Goal: Task Accomplishment & Management: Use online tool/utility

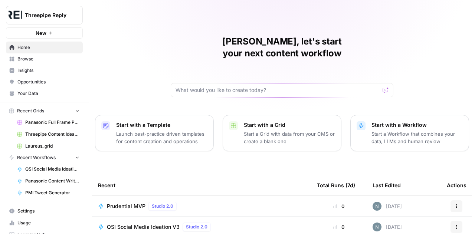
click at [36, 56] on span "Browse" at bounding box center [48, 59] width 62 height 7
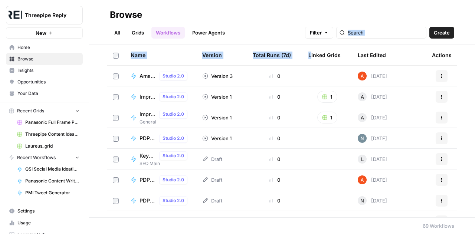
drag, startPoint x: 305, startPoint y: 59, endPoint x: 251, endPoint y: 42, distance: 56.7
click at [251, 42] on div "Browse All Grids Workflows Power Agents Filter Create Name Version Total Runs (…" at bounding box center [282, 117] width 386 height 234
click at [280, 22] on div "All Grids Workflows Power Agents Filter Create" at bounding box center [282, 30] width 344 height 18
click at [382, 33] on input "search" at bounding box center [385, 32] width 75 height 7
click at [382, 33] on input "q" at bounding box center [385, 32] width 75 height 7
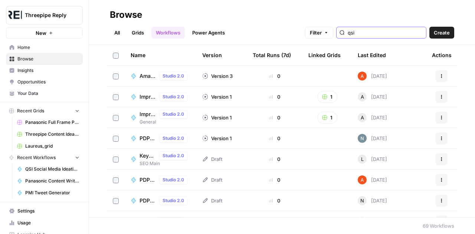
type input "qsi"
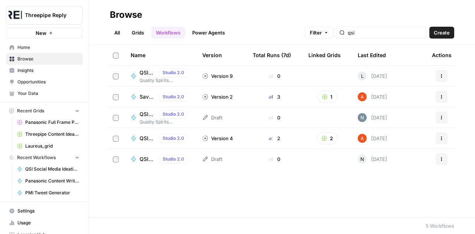
click at [148, 75] on span "QSI Social Media Ideation" at bounding box center [147, 72] width 17 height 7
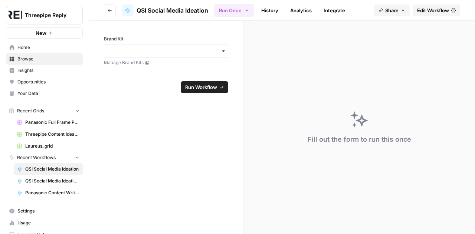
click at [423, 13] on span "Edit Workflow" at bounding box center [433, 10] width 32 height 7
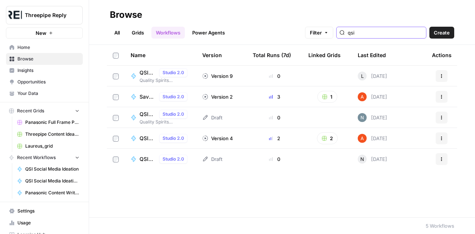
click at [398, 33] on input "qsi" at bounding box center [385, 32] width 75 height 7
click at [297, 97] on td "3" at bounding box center [275, 96] width 56 height 20
click at [141, 98] on span "Save QSI LinkedIn Data" at bounding box center [147, 96] width 17 height 7
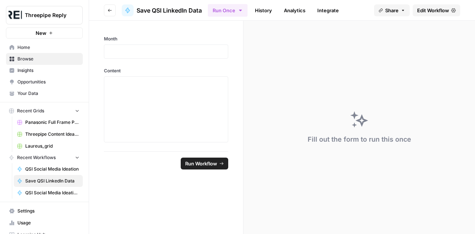
click at [424, 11] on span "Edit Workflow" at bounding box center [433, 10] width 32 height 7
click at [430, 9] on span "Edit Workflow" at bounding box center [433, 10] width 32 height 7
click at [423, 11] on span "Edit Workflow" at bounding box center [433, 10] width 32 height 7
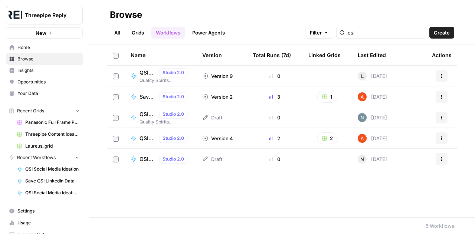
click at [251, 140] on td "2" at bounding box center [275, 138] width 56 height 20
click at [145, 138] on span "QSI LinkedIn (Import)" at bounding box center [147, 138] width 17 height 7
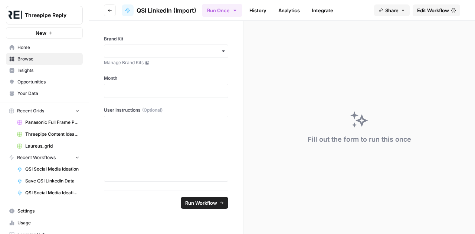
click at [432, 11] on span "Edit Workflow" at bounding box center [433, 10] width 32 height 7
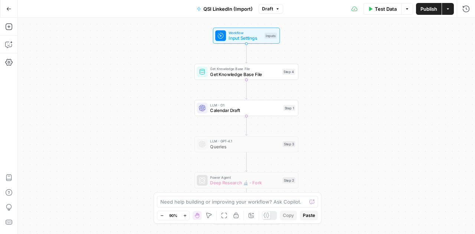
click at [116, 136] on div "Workflow Input Settings Inputs Get Knowledge Base File Get Knowledge Base File …" at bounding box center [246, 126] width 457 height 216
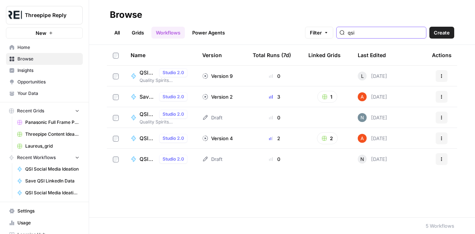
click at [385, 30] on input "qsi" at bounding box center [385, 32] width 75 height 7
type input "qsi"
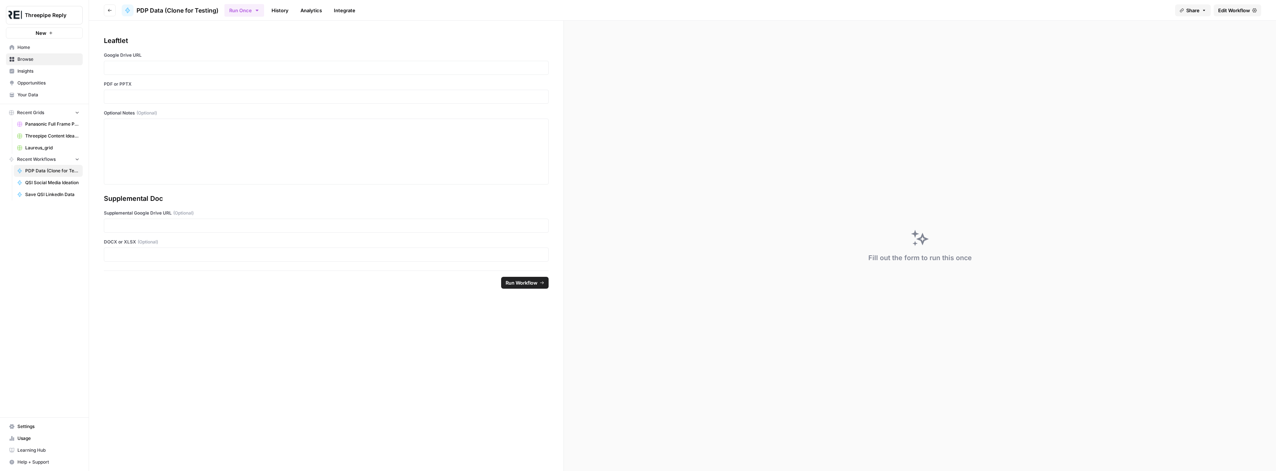
click at [41, 60] on span "Browse" at bounding box center [48, 59] width 62 height 7
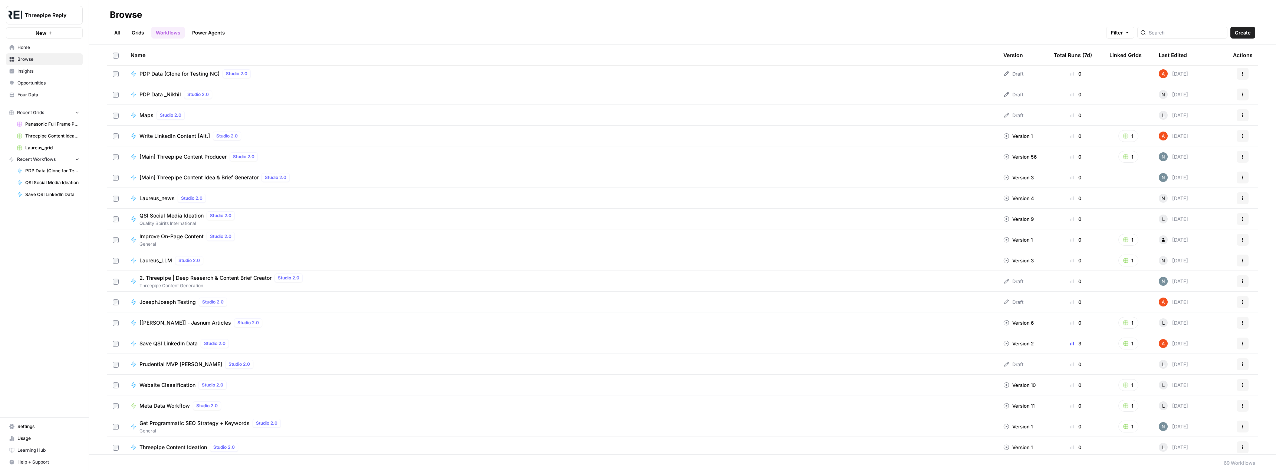
scroll to position [130, 0]
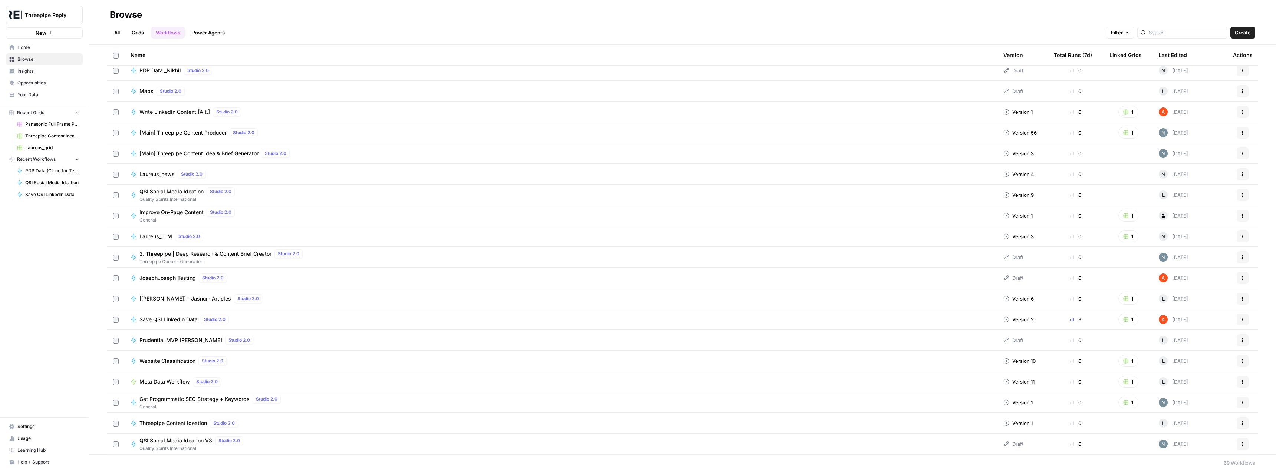
click at [178, 195] on span "QSI Social Media Ideation" at bounding box center [171, 191] width 64 height 7
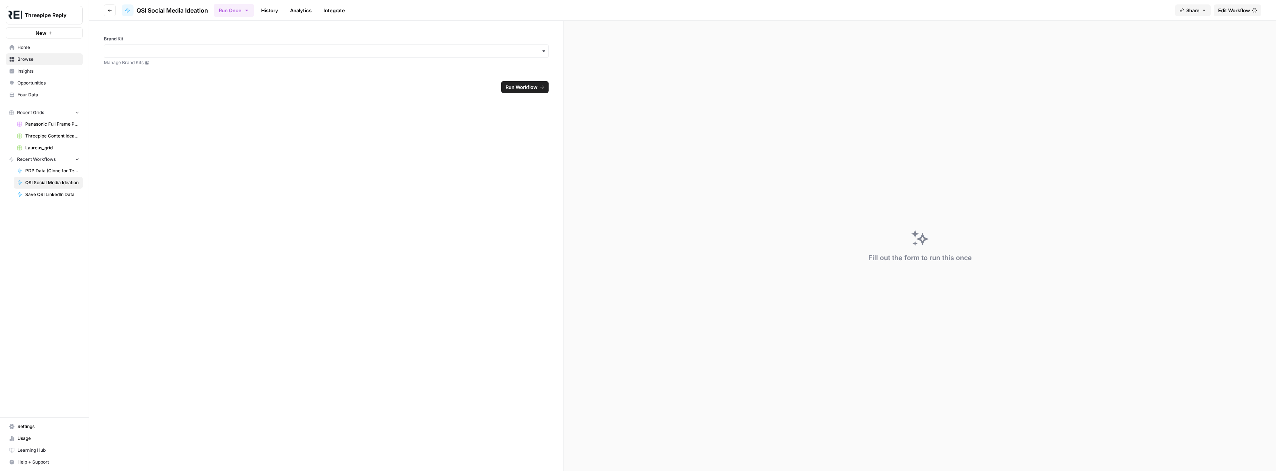
click at [474, 13] on span "Edit Workflow" at bounding box center [1234, 10] width 32 height 7
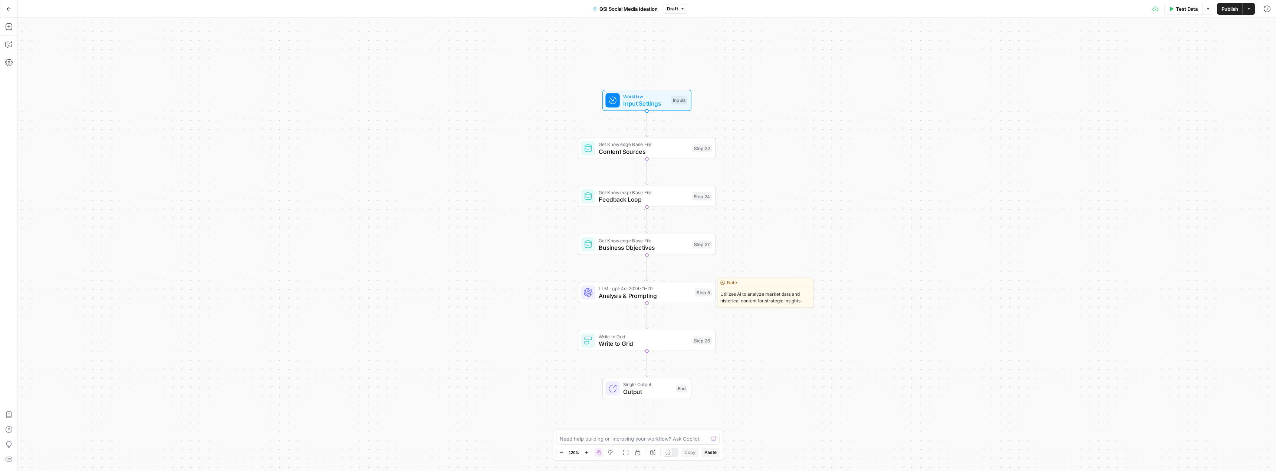
click at [474, 234] on span "Analysis & Prompting" at bounding box center [645, 296] width 93 height 9
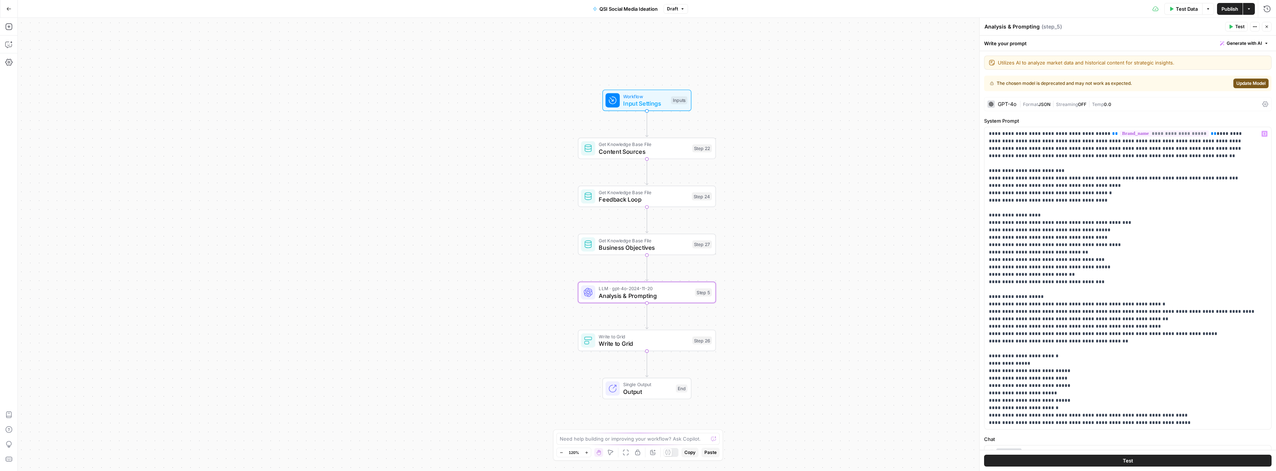
click at [474, 205] on div "Workflow Input Settings Inputs Get Knowledge Base File Content Sources Step 22 …" at bounding box center [647, 245] width 1258 height 454
click at [9, 47] on icon "button" at bounding box center [8, 44] width 7 height 7
type textarea "i want step by step instructions on how this workflow works with inputs and out…"
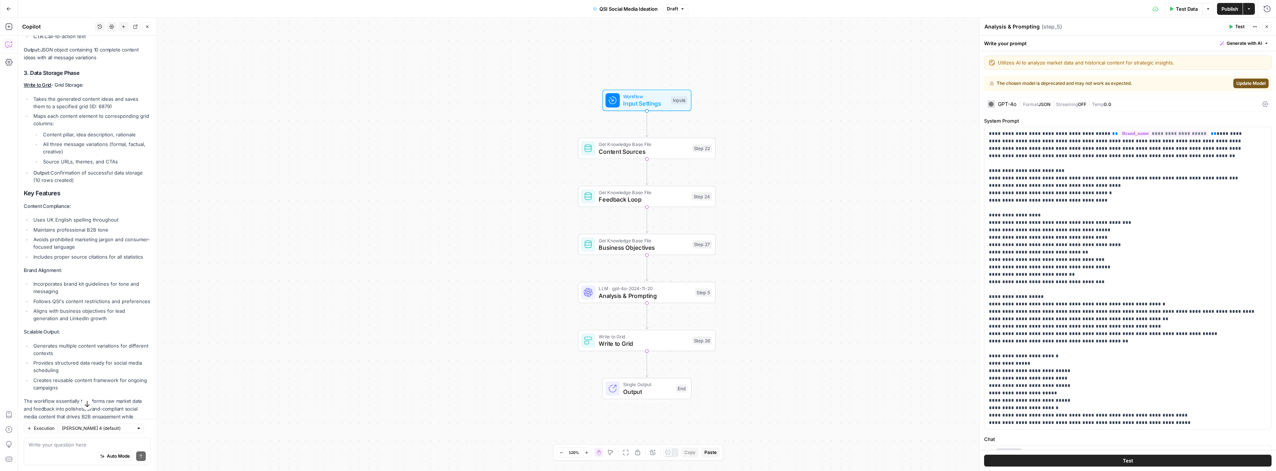
scroll to position [759, 0]
click at [82, 234] on textarea at bounding box center [87, 444] width 117 height 7
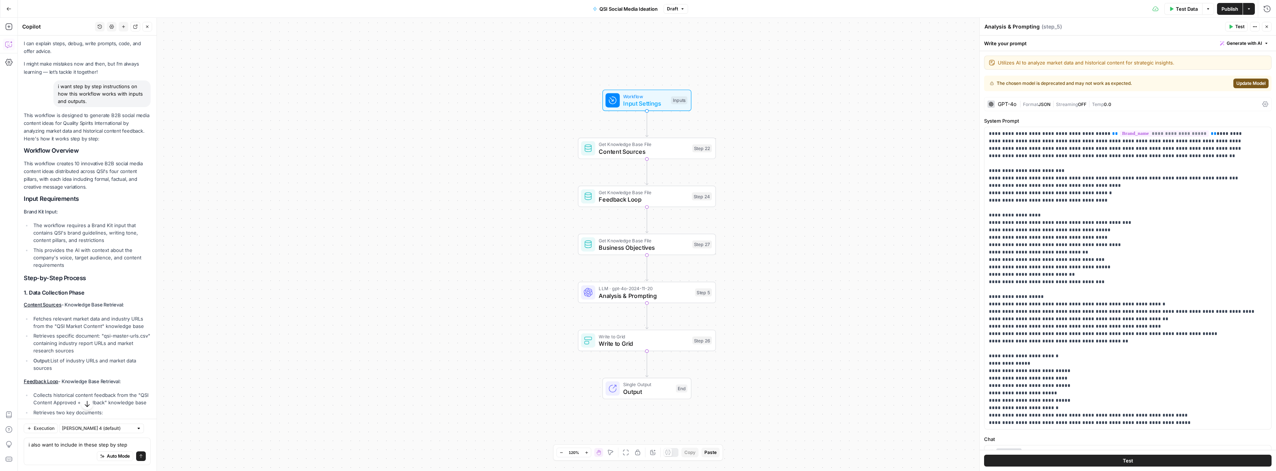
scroll to position [14, 0]
type textarea "i also want to include in these step by step instructions, the process whereby …"
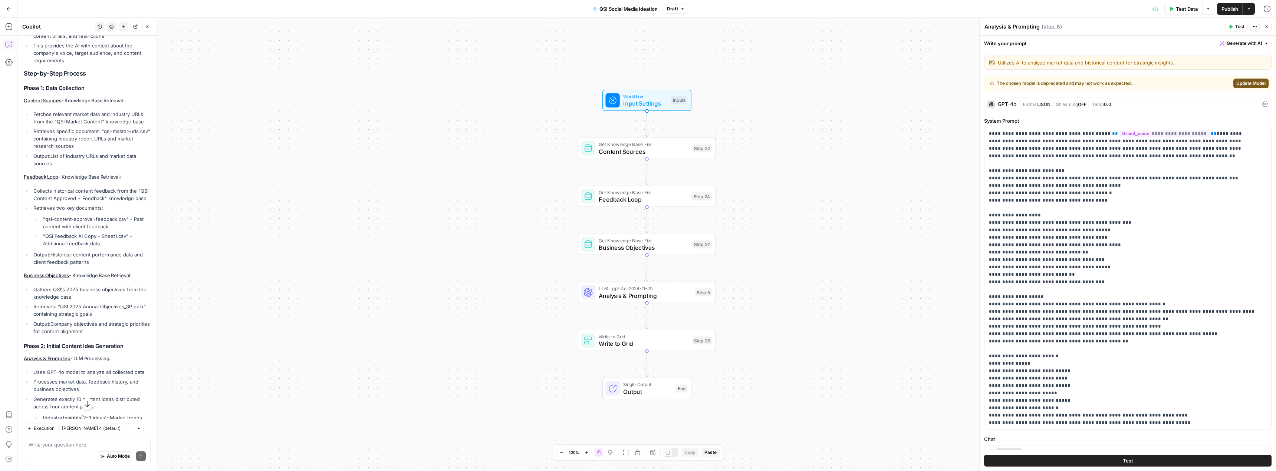
scroll to position [1185, 0]
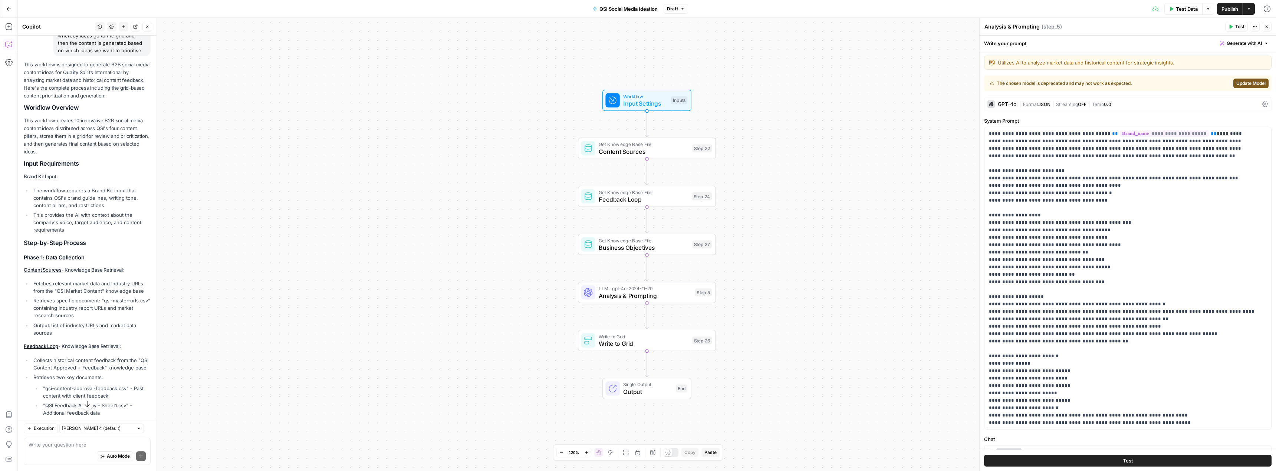
drag, startPoint x: 104, startPoint y: 399, endPoint x: 19, endPoint y: 84, distance: 326.1
click at [19, 84] on div "Hi! How can I help with your workflow? I can explain steps, debug, write prompt…" at bounding box center [87, 263] width 139 height 2825
copy div "This workflow is designed to generate B2B social media content ideas for Qualit…"
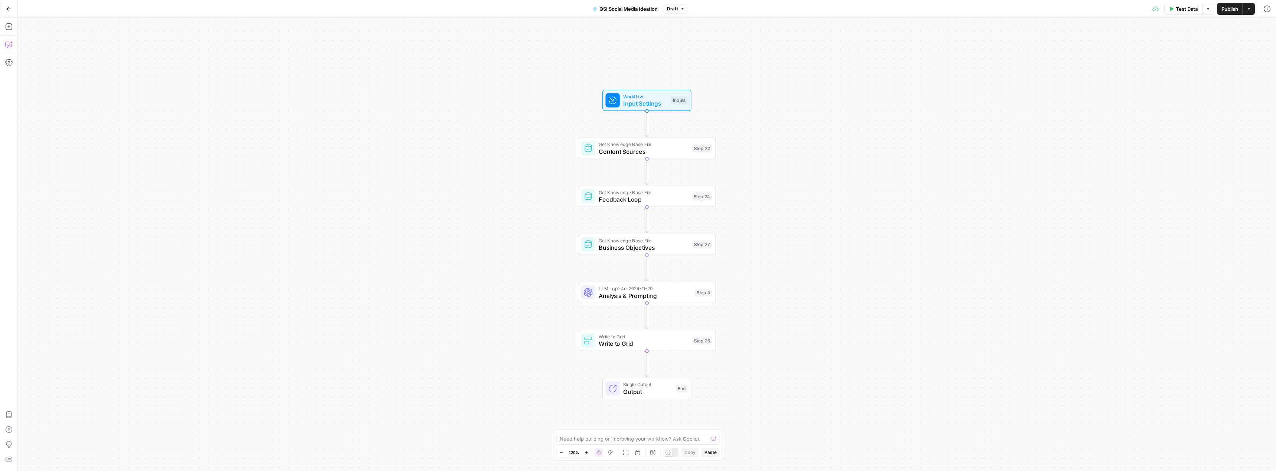
click at [3, 43] on button "Copilot" at bounding box center [9, 45] width 12 height 12
click at [503, 115] on div "Workflow Input Settings Inputs Get Knowledge Base File Content Sources Step 22 …" at bounding box center [647, 245] width 1258 height 454
click at [601, 152] on span "Content Sources" at bounding box center [644, 151] width 90 height 9
type input "QSI Market Content"
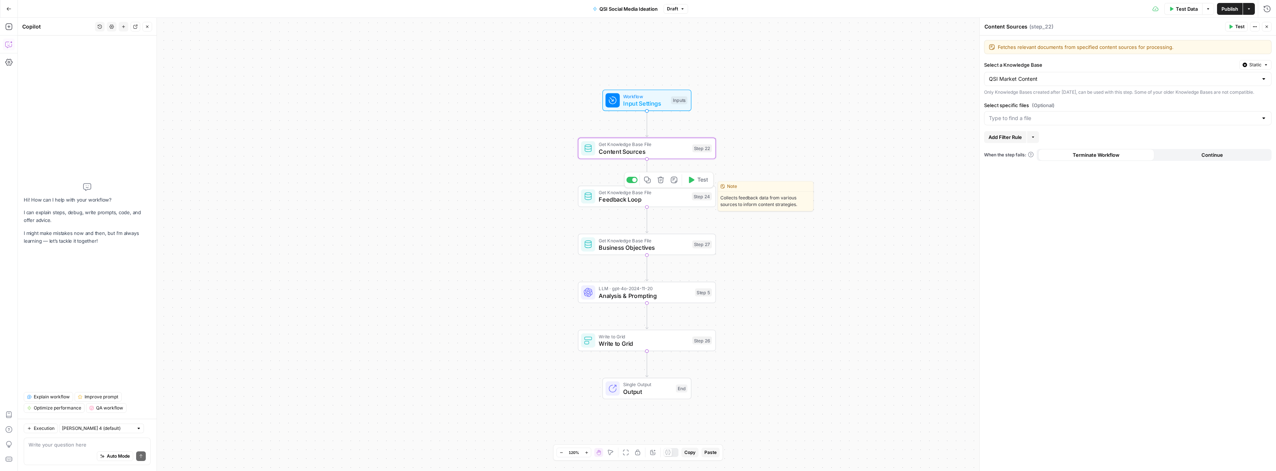
click at [611, 201] on span "Feedback Loop" at bounding box center [643, 199] width 89 height 9
type textarea "Feedback Loop"
click at [628, 243] on span "Get Knowledge Base File" at bounding box center [644, 240] width 90 height 7
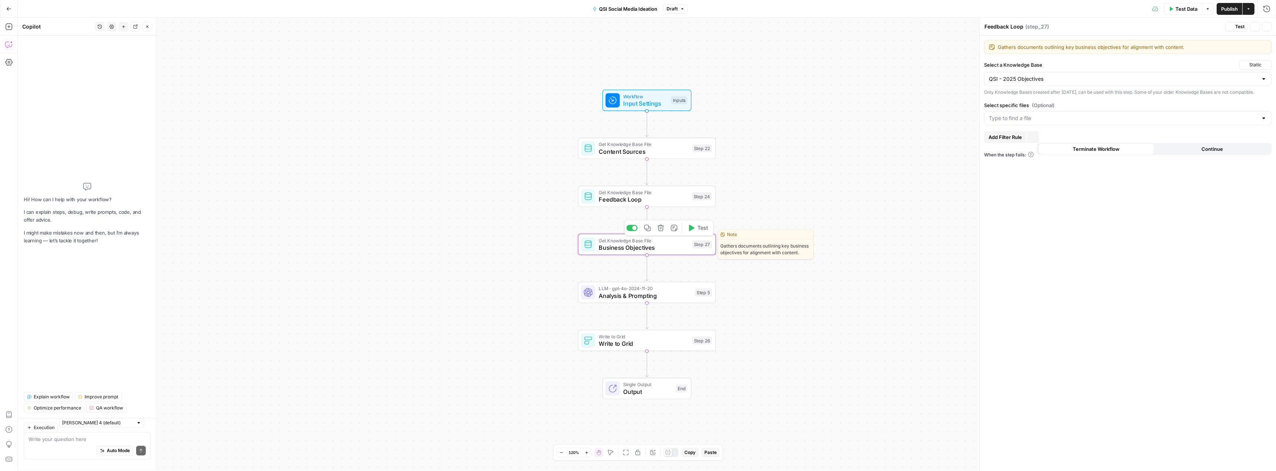
type textarea "Business Objectives"
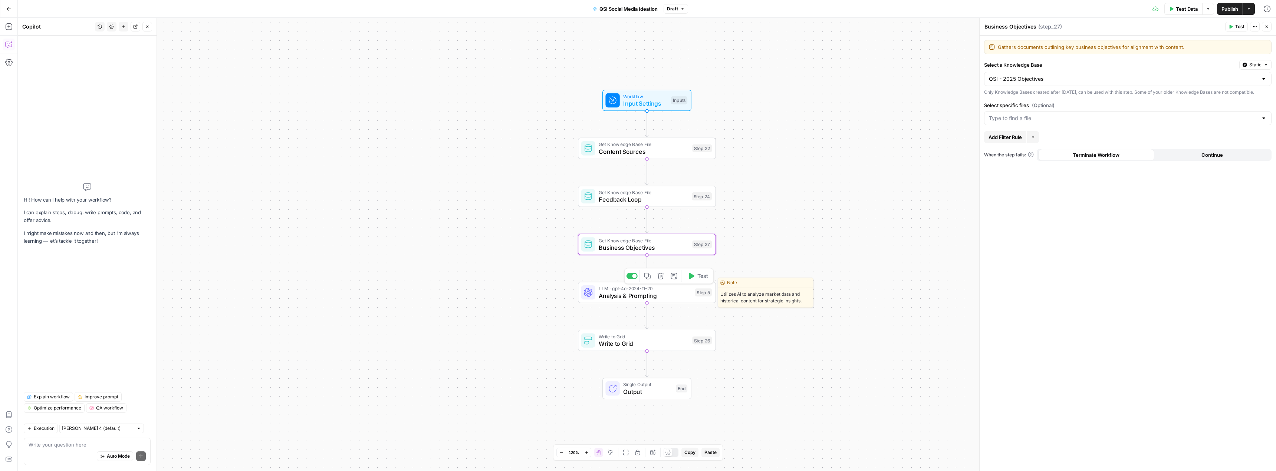
click at [624, 296] on span "Analysis & Prompting" at bounding box center [645, 296] width 93 height 9
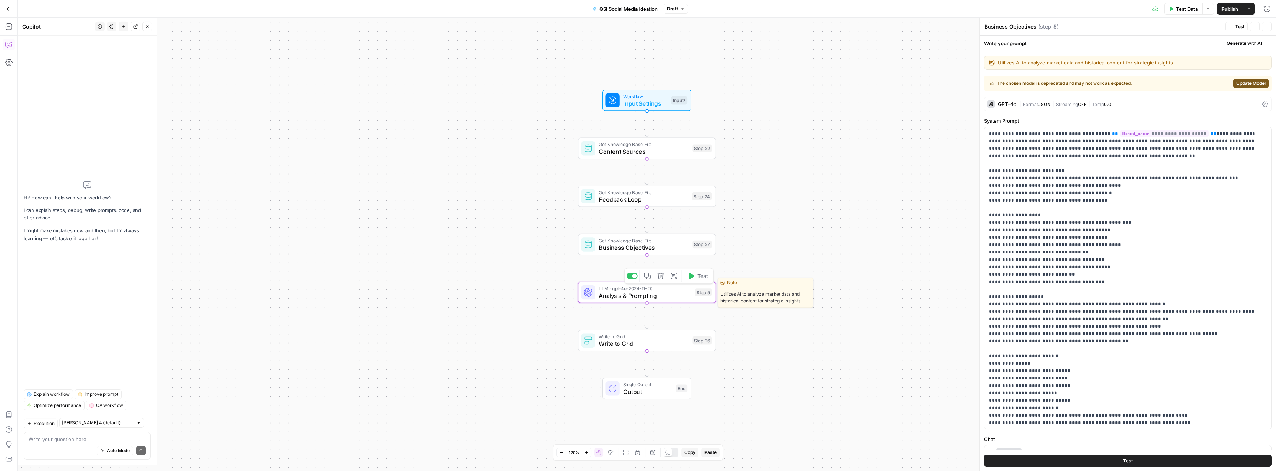
type textarea "Analysis & Prompting"
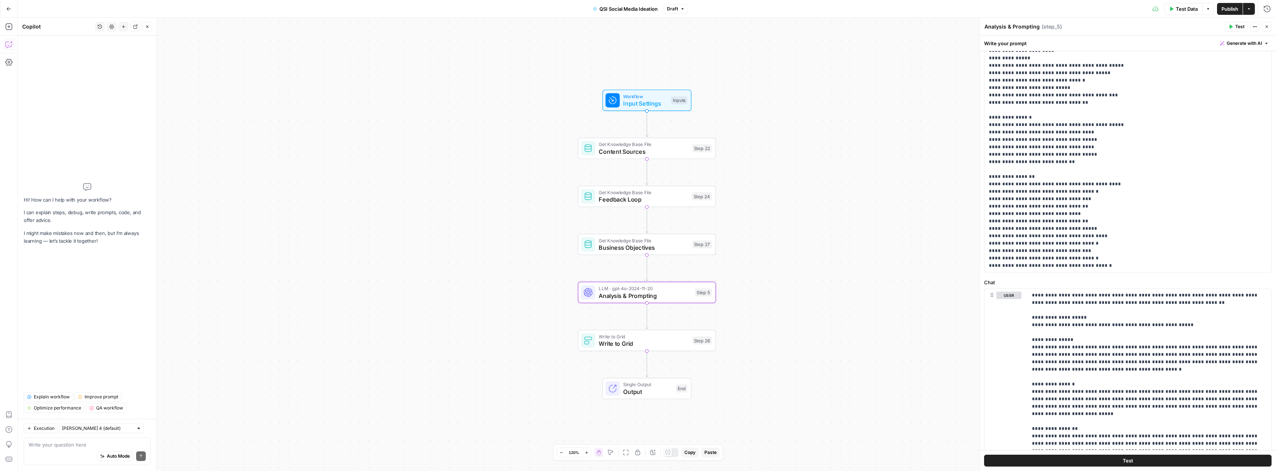
scroll to position [159, 0]
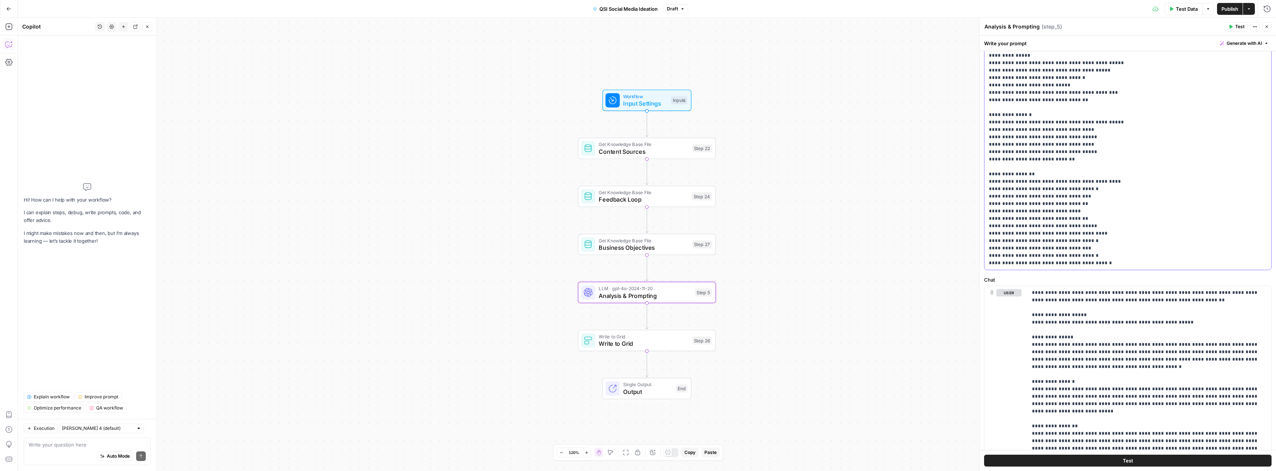
click at [9, 8] on icon "button" at bounding box center [8, 8] width 5 height 5
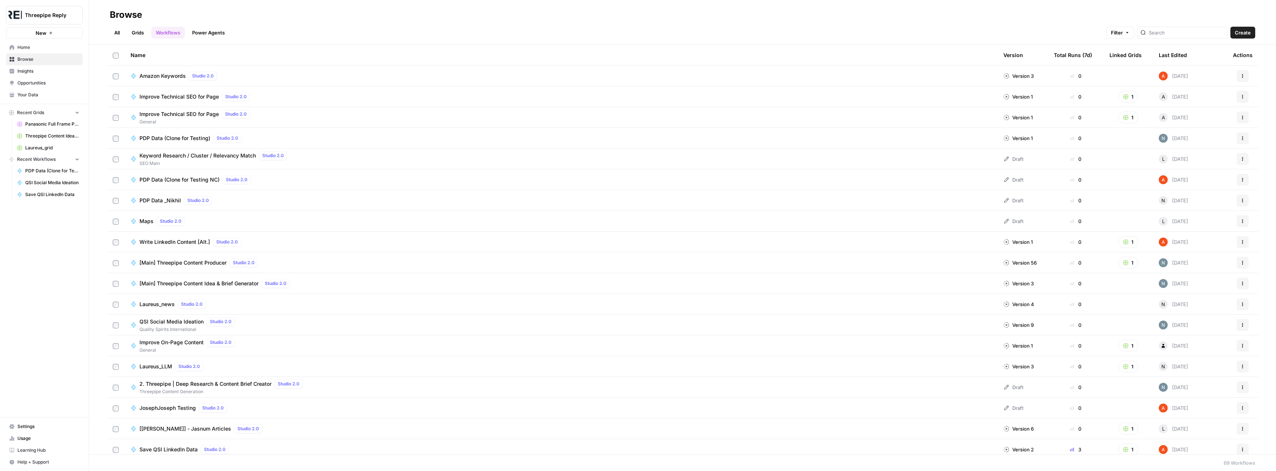
click at [39, 93] on span "Your Data" at bounding box center [48, 95] width 62 height 7
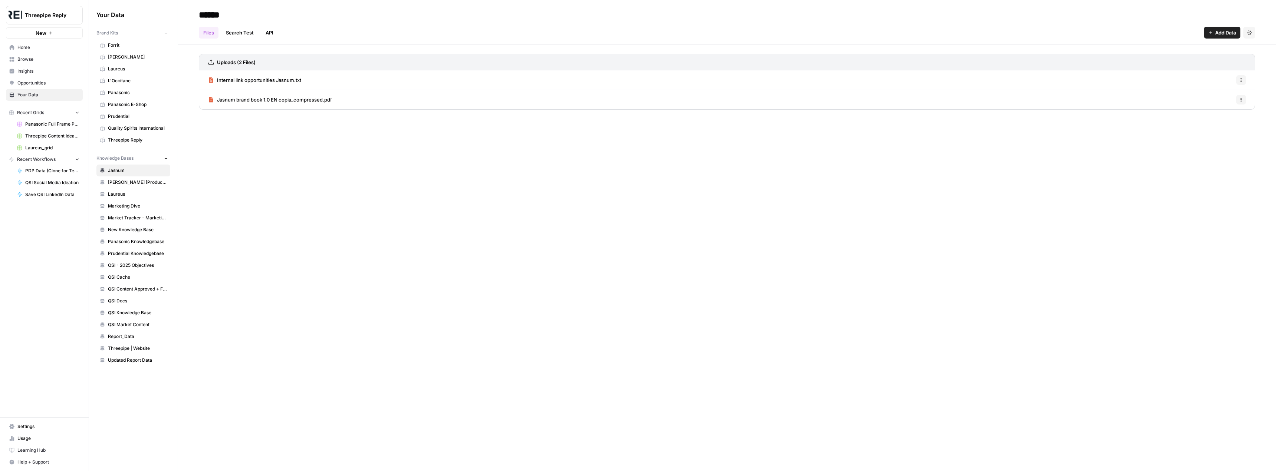
click at [133, 127] on span "Quality Spirits International" at bounding box center [137, 128] width 59 height 7
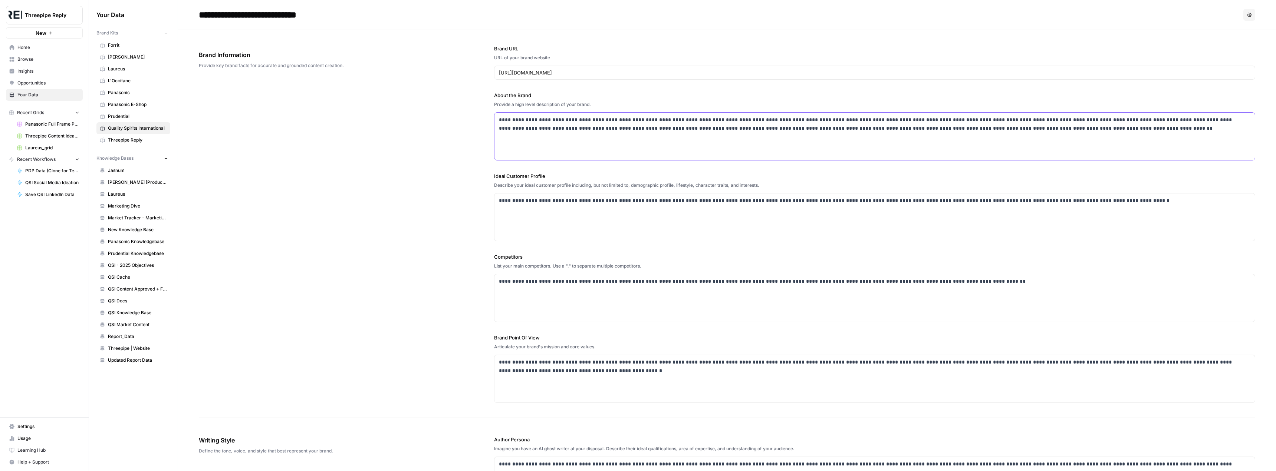
click at [553, 124] on p "**********" at bounding box center [872, 124] width 747 height 17
click at [516, 176] on label "Ideal Customer Profile" at bounding box center [874, 175] width 761 height 7
copy label "Ideal Customer Profile"
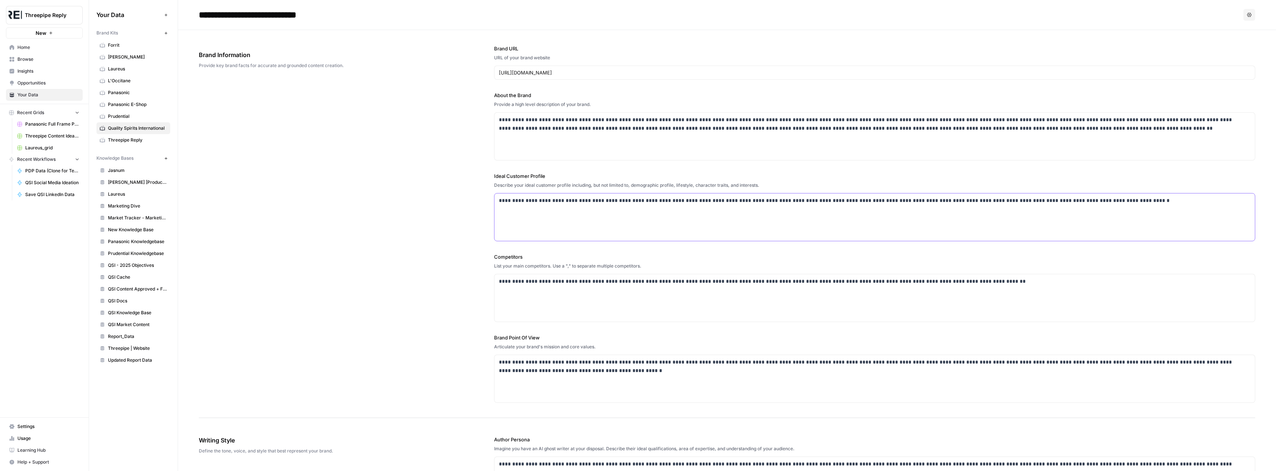
click at [555, 204] on p "**********" at bounding box center [872, 201] width 747 height 9
copy p "**********"
click at [555, 204] on p "**********" at bounding box center [872, 201] width 747 height 9
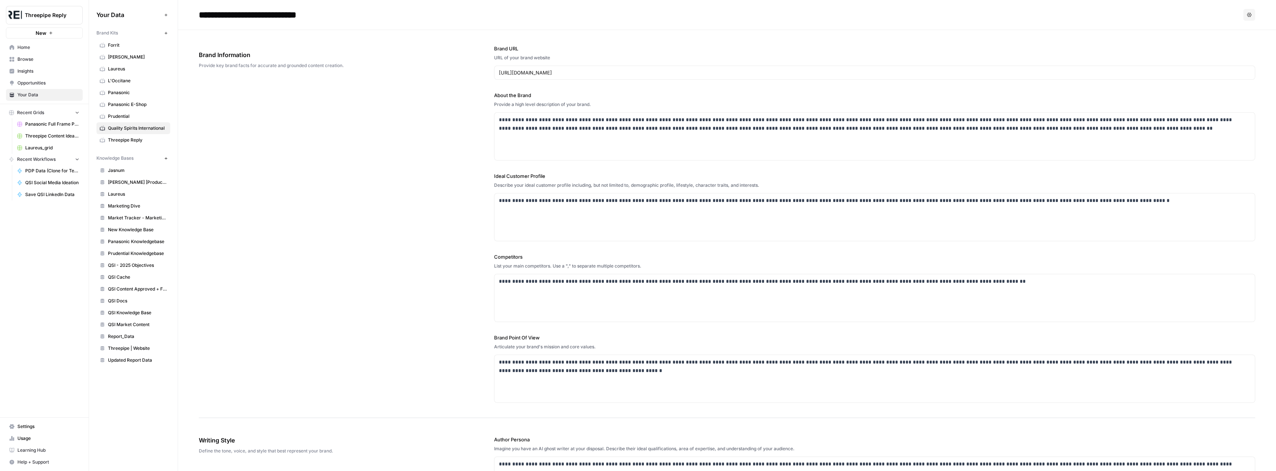
click at [511, 257] on label "Competitors" at bounding box center [874, 256] width 761 height 7
copy label "Competitors"
click at [605, 286] on p "**********" at bounding box center [872, 281] width 747 height 9
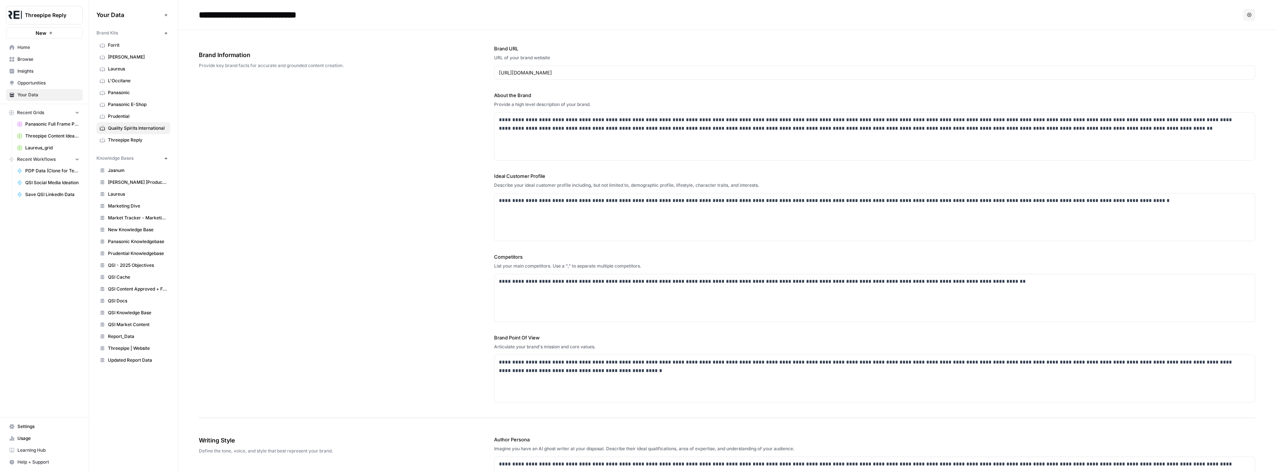
click at [517, 341] on label "Brand Point Of View" at bounding box center [874, 337] width 761 height 7
copy label "Brand Point Of View"
click at [522, 369] on p "**********" at bounding box center [872, 366] width 747 height 17
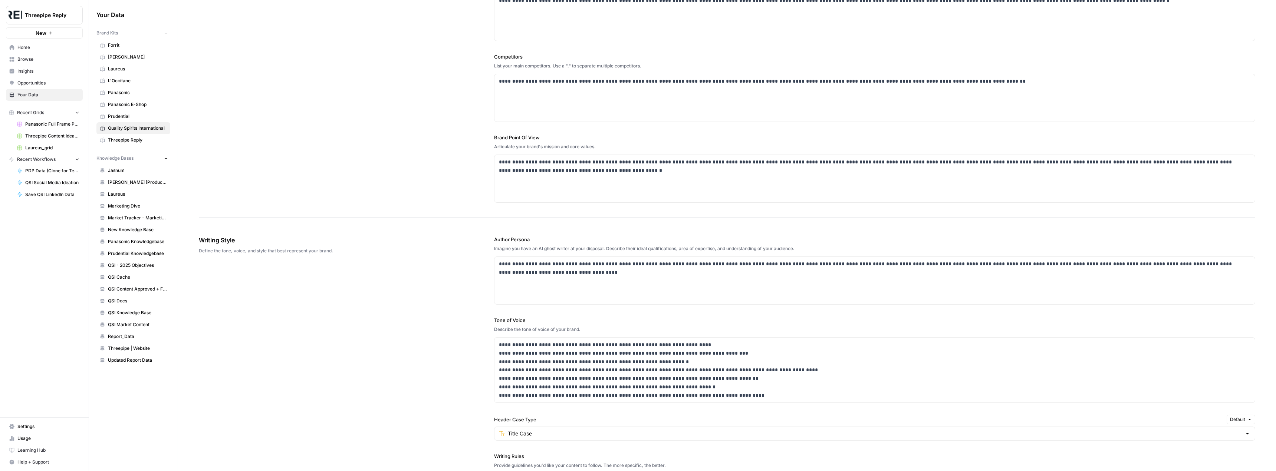
scroll to position [201, 0]
click at [566, 373] on p "**********" at bounding box center [872, 370] width 747 height 59
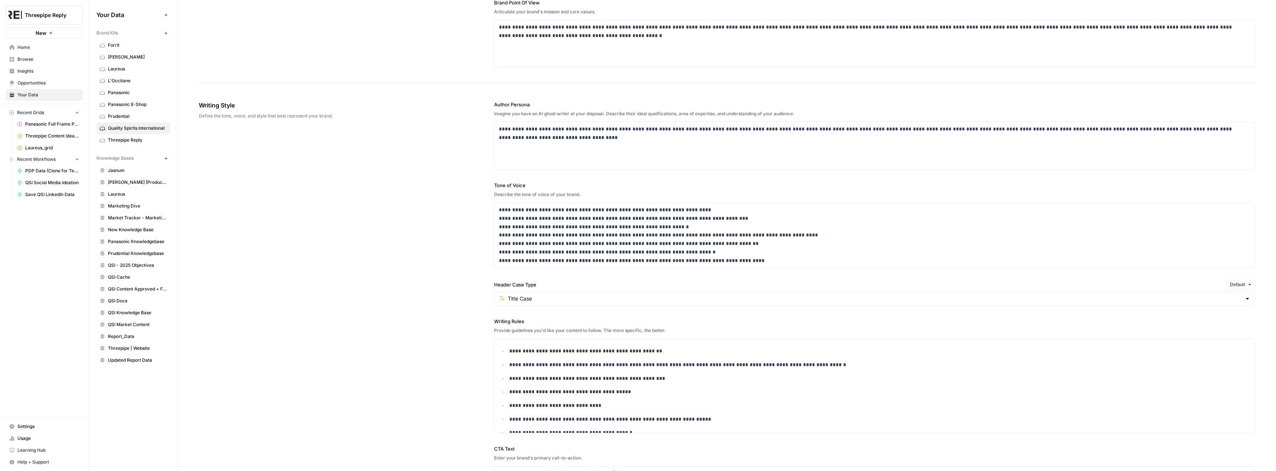
scroll to position [336, 0]
click at [508, 322] on label "Writing Rules" at bounding box center [874, 321] width 761 height 7
copy label "Writing Rules"
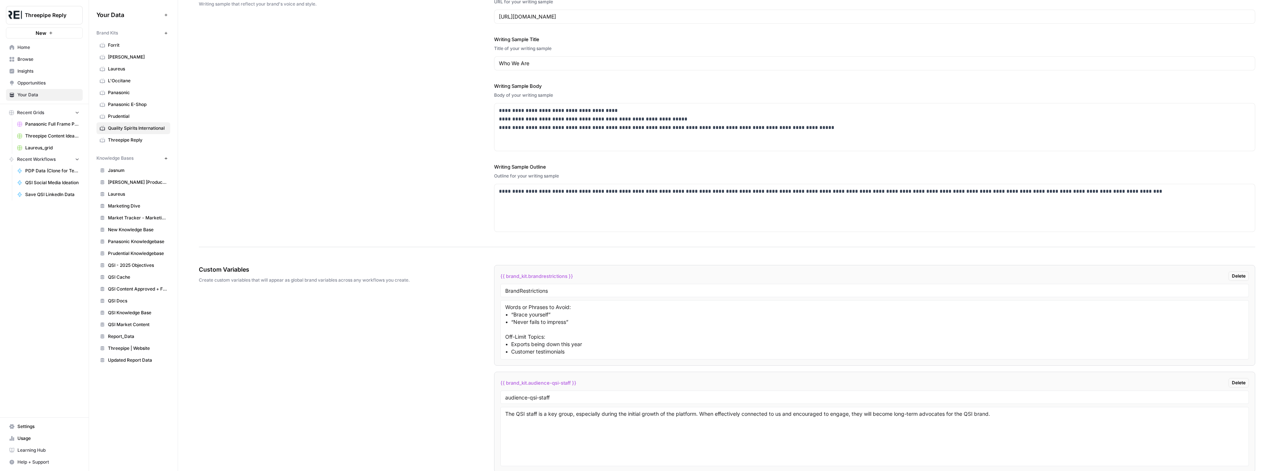
scroll to position [906, 0]
click at [539, 277] on span "{{ brand_kit.brandrestrictions }}" at bounding box center [536, 276] width 73 height 7
copy div "{{ brand_kit.brandrestrictions }} Delete"
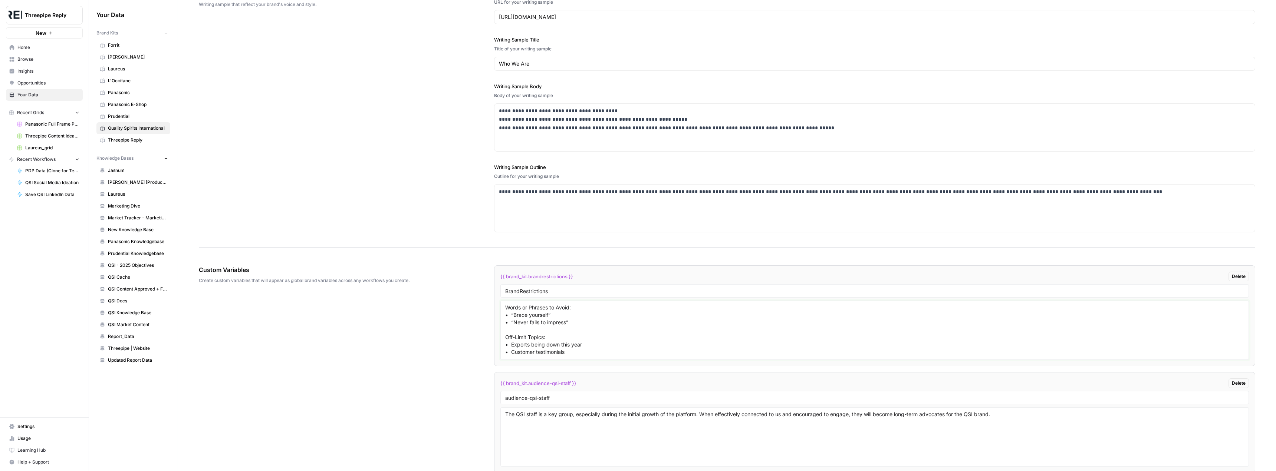
click at [531, 321] on textarea "Words or Phrases to Avoid: • “Brace yourself” • “Never fails to impress” Off-Li…" at bounding box center [874, 330] width 739 height 53
click at [536, 382] on span "{{ brand_kit.audience-qsi-staff }}" at bounding box center [538, 383] width 76 height 7
copy div "{{ brand_kit.audience-qsi-staff }} Delete"
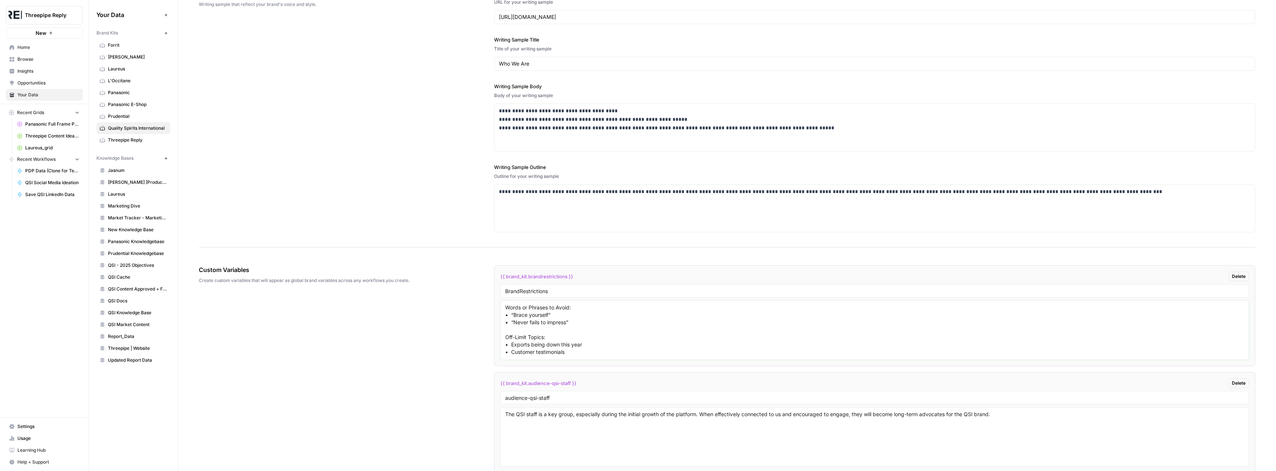
click at [531, 320] on textarea "Words or Phrases to Avoid: • “Brace yourself” • “Never fails to impress” Off-Li…" at bounding box center [874, 330] width 739 height 53
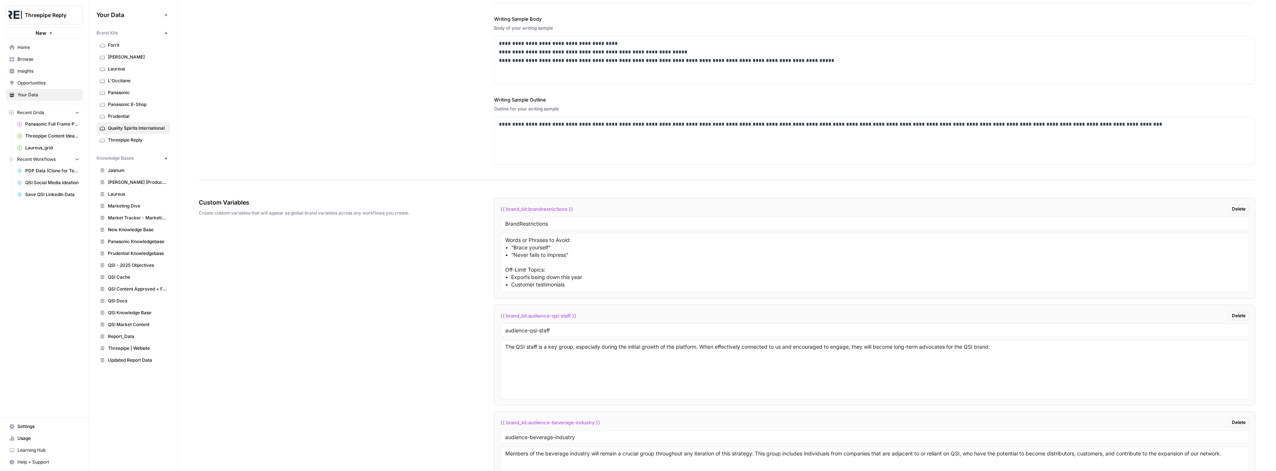
scroll to position [977, 0]
click at [533, 344] on textarea "The QSI staff is a key group, especially during the initial growth of the platf…" at bounding box center [874, 367] width 739 height 53
drag, startPoint x: 212, startPoint y: 454, endPoint x: -371, endPoint y: 342, distance: 593.2
click at [0, 342] on html "**********" at bounding box center [638, 235] width 1276 height 471
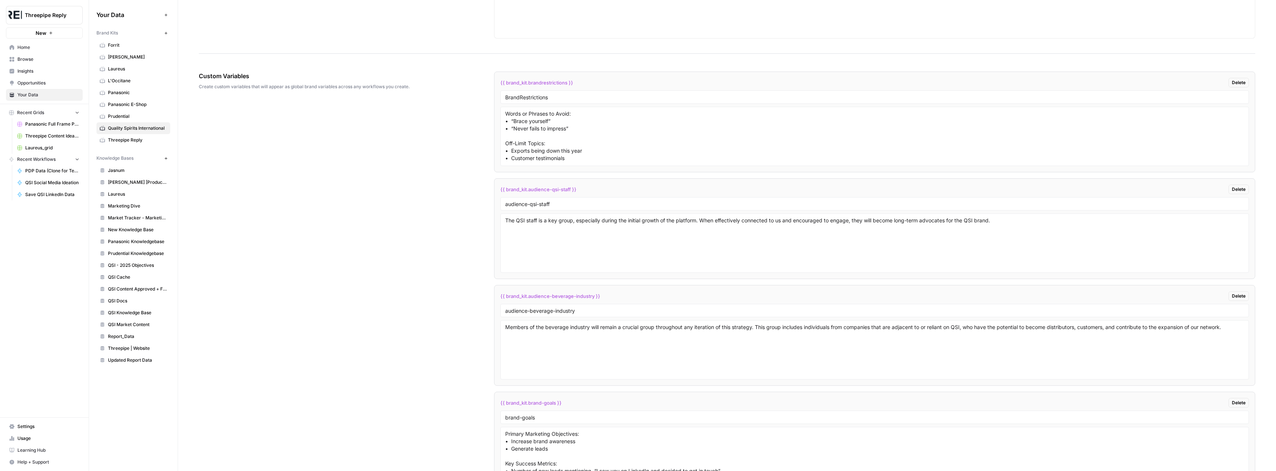
scroll to position [1101, 0]
click at [573, 297] on span "{{ brand_kit.audience-beverage-industry }}" at bounding box center [550, 295] width 100 height 7
copy div "{{ brand_kit.audience-beverage-industry }} Delete"
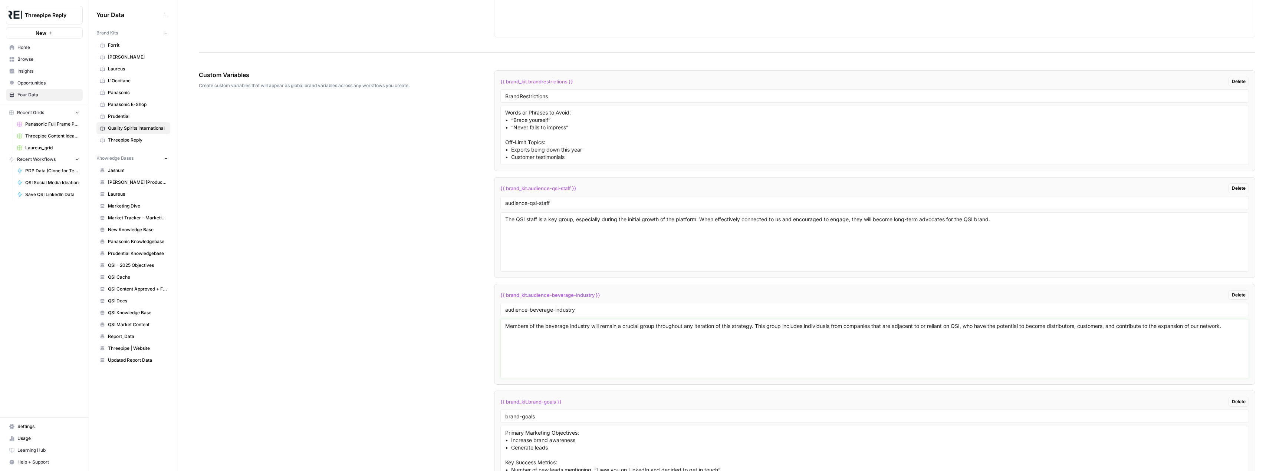
click at [549, 329] on textarea "Members of the beverage industry will remain a crucial group throughout any ite…" at bounding box center [874, 349] width 739 height 53
click at [546, 402] on span "{{ brand_kit.brand-goals }}" at bounding box center [530, 401] width 61 height 7
copy div "{{ brand_kit.brand-goals }} Delete"
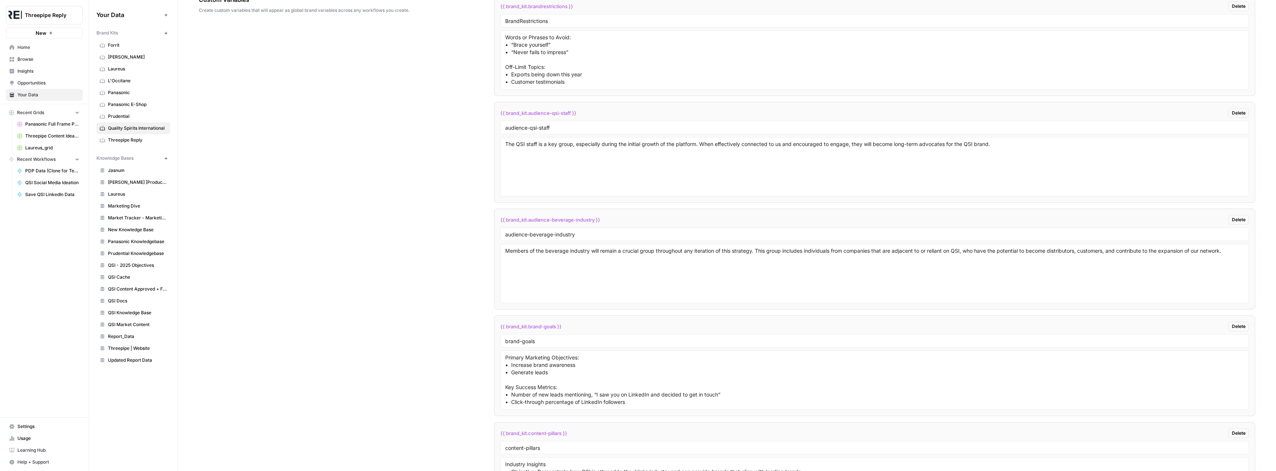
scroll to position [1177, 0]
click at [549, 376] on textarea "Primary Marketing Objectives: • Increase brand awareness • Generate leads Key S…" at bounding box center [874, 380] width 739 height 53
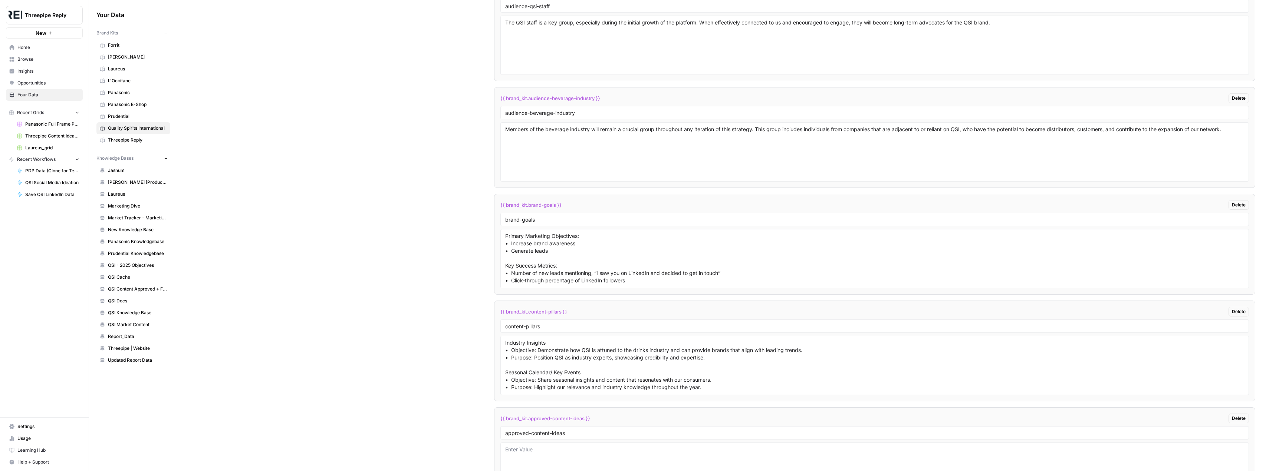
click at [531, 313] on span "{{ brand_kit.content-pillars }}" at bounding box center [533, 311] width 67 height 7
copy div "{{ brand_kit.content-pillars }} Delete"
click at [530, 274] on textarea "Primary Marketing Objectives: • Increase brand awareness • Generate leads Key S…" at bounding box center [874, 259] width 739 height 53
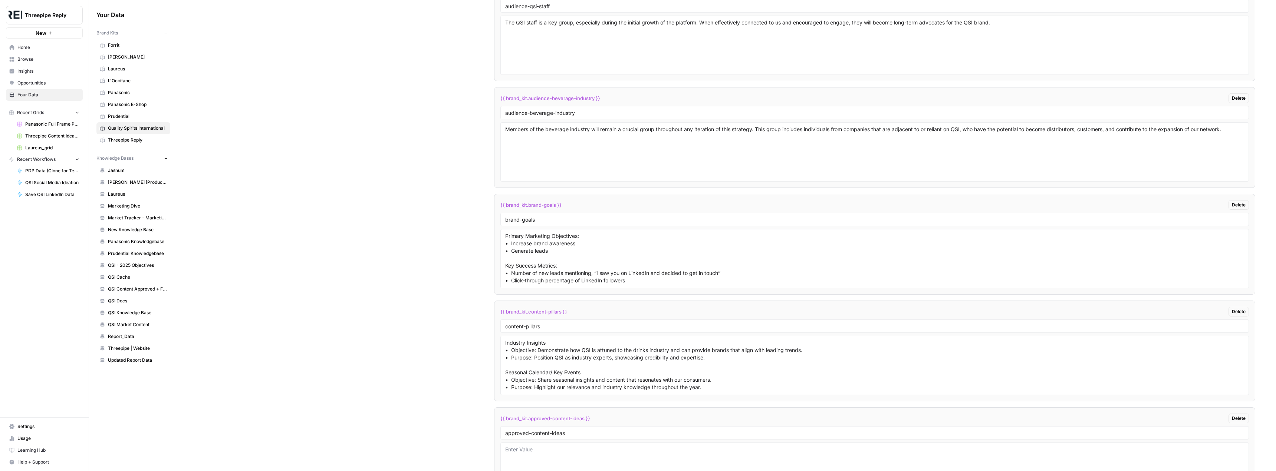
click at [537, 314] on span "{{ brand_kit.content-pillars }}" at bounding box center [533, 311] width 67 height 7
click at [553, 374] on textarea "Industry Insights • Objective: Demonstrate how QSI is attuned to the drinks ind…" at bounding box center [874, 365] width 739 height 53
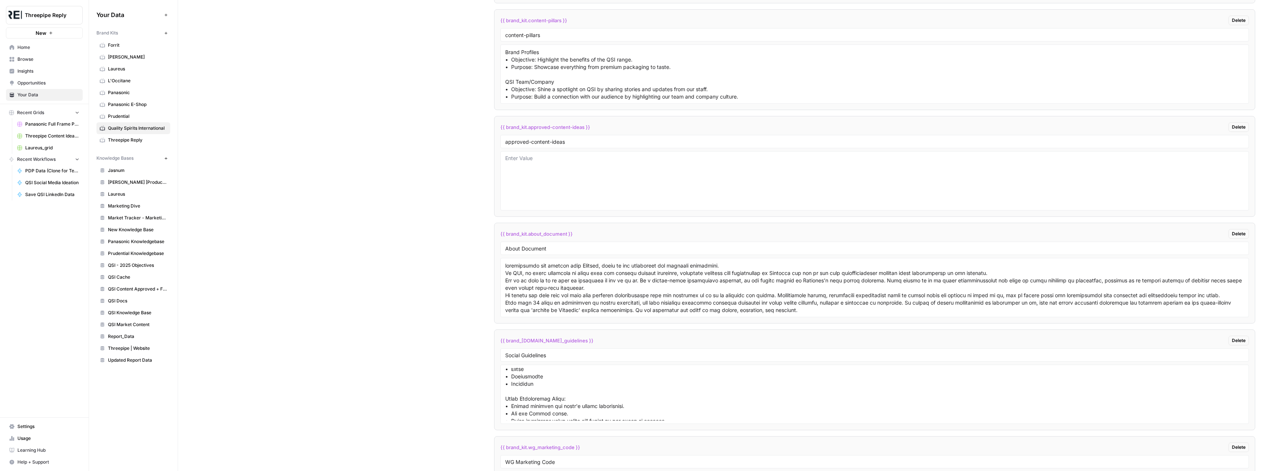
scroll to position [17, 0]
click at [535, 342] on span "{{ brand_kit.social_guidelines }}" at bounding box center [546, 340] width 93 height 7
click at [539, 386] on textarea at bounding box center [874, 394] width 739 height 53
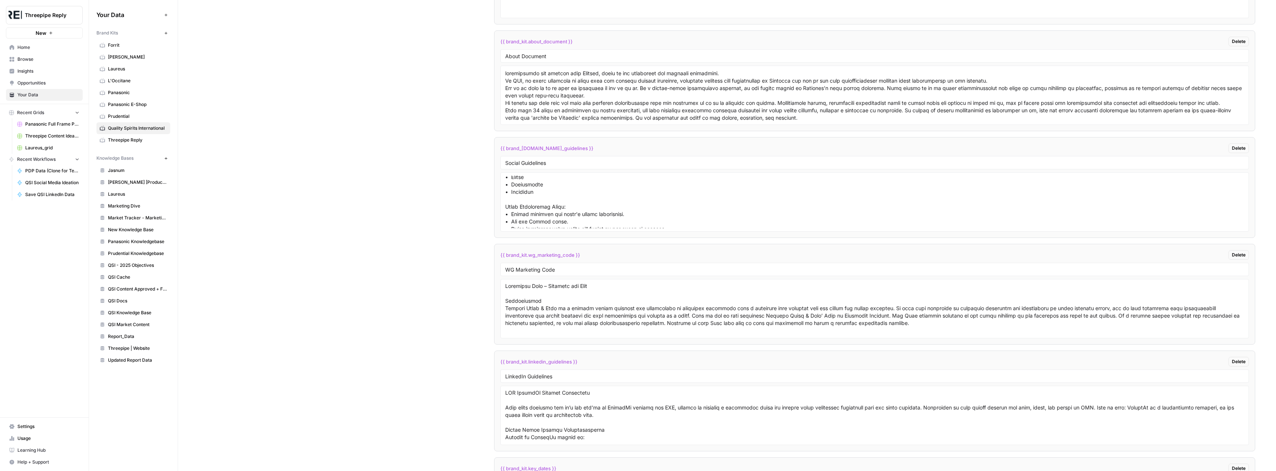
scroll to position [1805, 0]
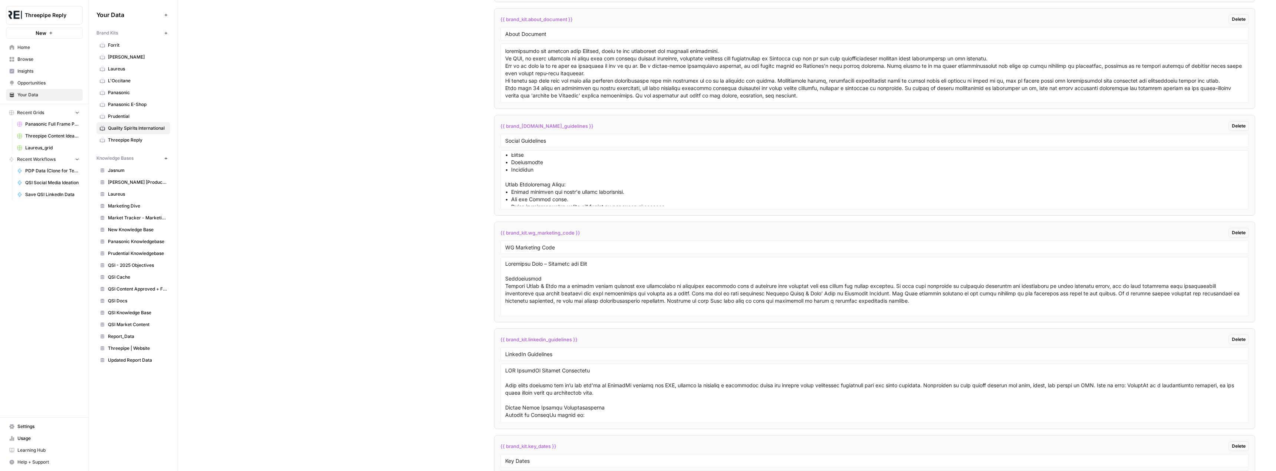
click at [560, 231] on span "{{ brand_kit.wg_marketing_code }}" at bounding box center [540, 232] width 80 height 7
click at [534, 286] on textarea at bounding box center [874, 286] width 739 height 53
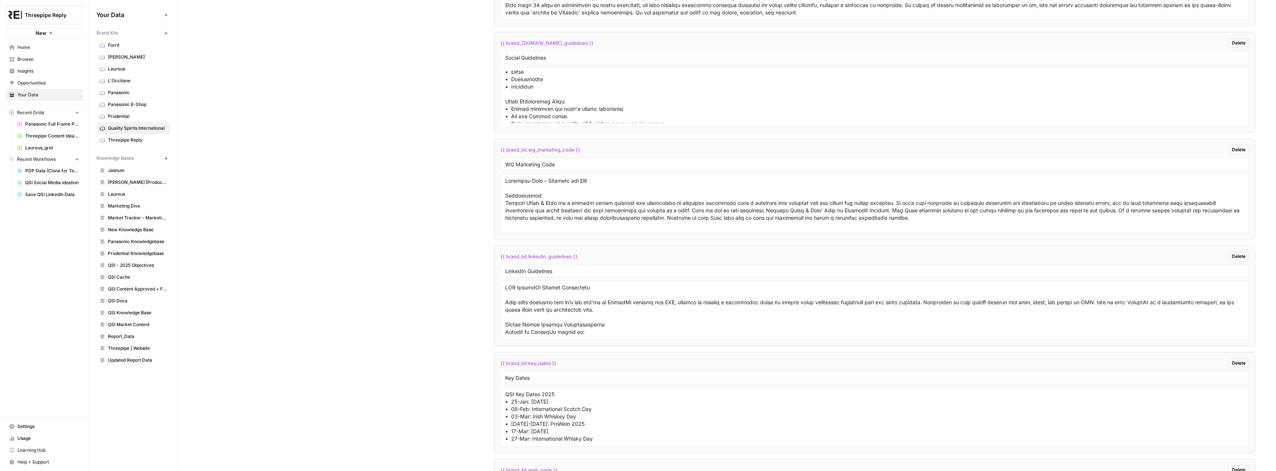
scroll to position [1888, 0]
click at [561, 259] on span "{{ brand_kit.linkedin_guidelines }}" at bounding box center [538, 256] width 77 height 7
click at [546, 312] on textarea at bounding box center [874, 310] width 739 height 53
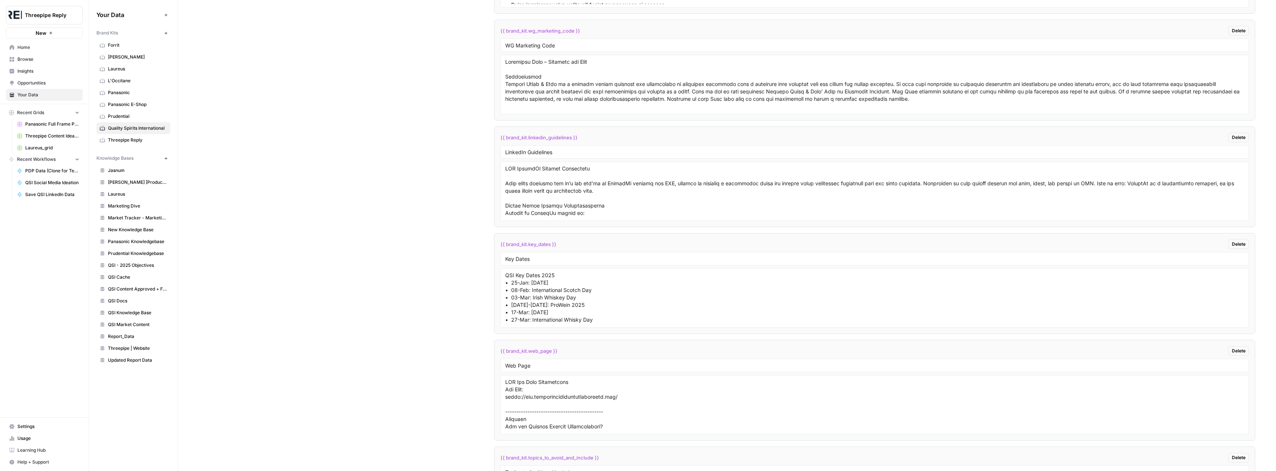
scroll to position [2007, 0]
click at [539, 245] on span "{{ brand_kit.key_dates }}" at bounding box center [528, 244] width 56 height 7
click at [533, 302] on textarea "QSI Key Dates 2025 • 25-Jan: Burns Night • 08-Feb: International Scotch Day • 0…" at bounding box center [874, 298] width 739 height 53
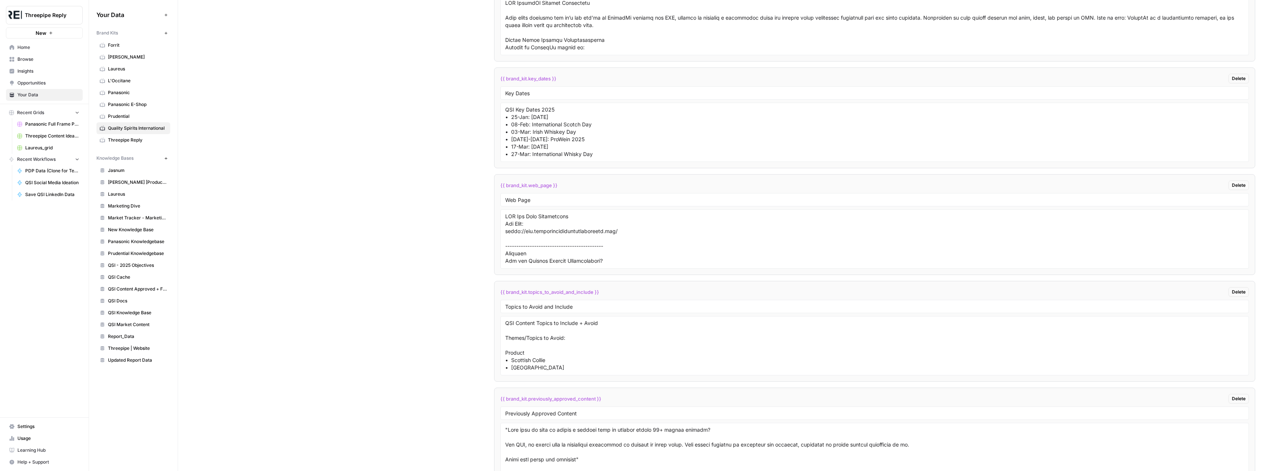
scroll to position [2172, 0]
click at [579, 294] on span "{{ brand_kit.topics_to_avoid_and_include }}" at bounding box center [549, 292] width 99 height 7
click at [557, 149] on textarea "QSI Key Dates 2025 • 25-Jan: Burns Night • 08-Feb: International Scotch Day • 0…" at bounding box center [874, 132] width 739 height 53
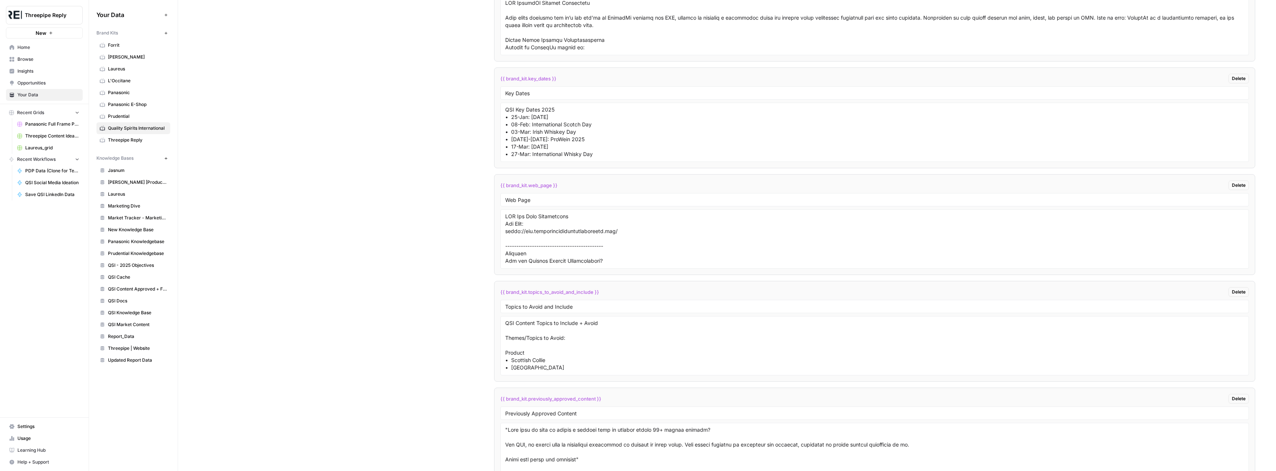
click at [572, 293] on span "{{ brand_kit.topics_to_avoid_and_include }}" at bounding box center [549, 292] width 99 height 7
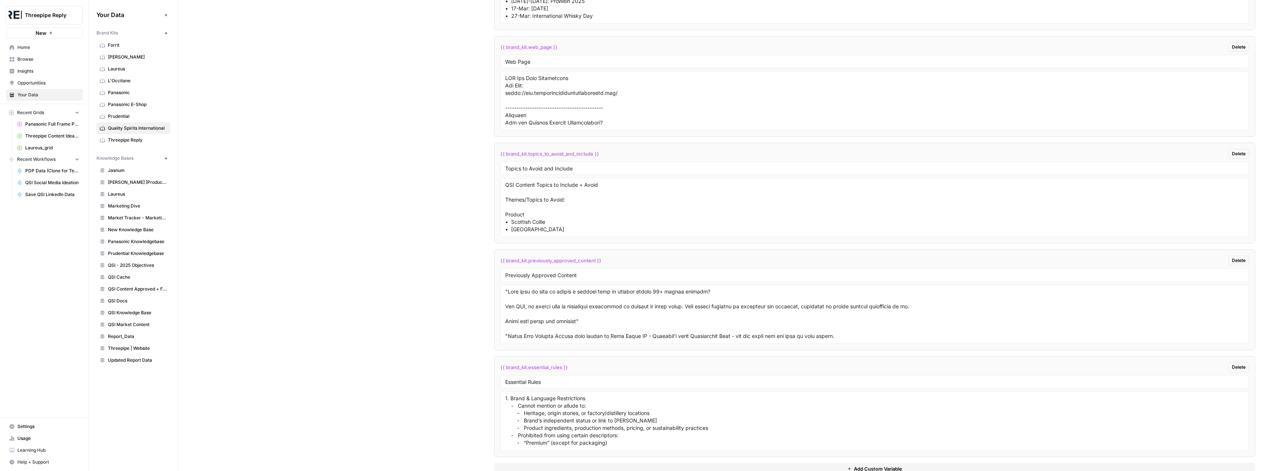
scroll to position [2311, 0]
click at [515, 214] on textarea "QSI Content Topics to Include + Avoid Themes/Topics to Avoid: Product • Scottis…" at bounding box center [874, 207] width 739 height 53
click at [531, 212] on textarea "QSI Content Topics to Include + Avoid Themes/Topics to Avoid: Product • Scottis…" at bounding box center [874, 207] width 739 height 53
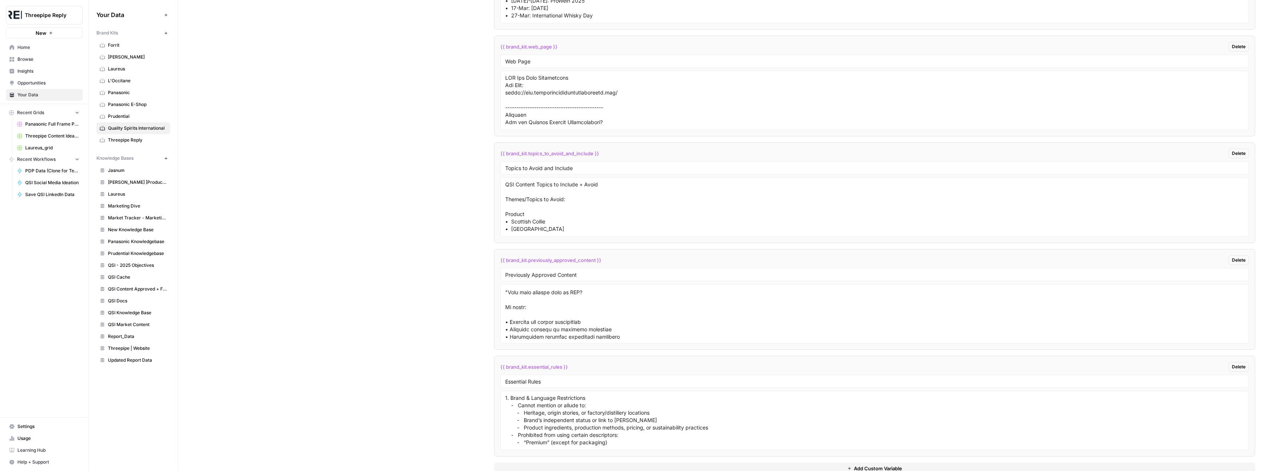
scroll to position [2329, 0]
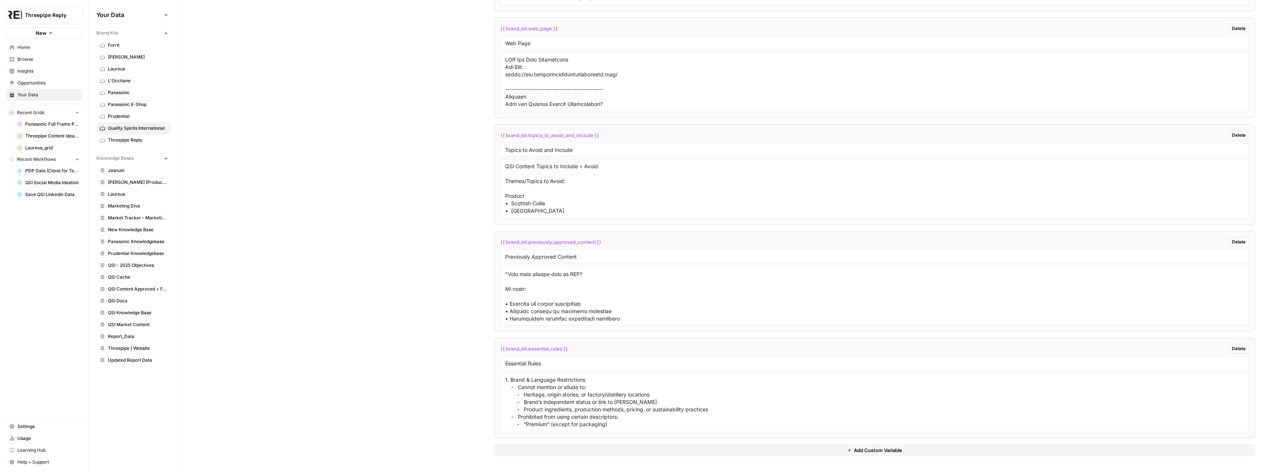
click at [541, 350] on span "{{ brand_kit.essential_rules }}" at bounding box center [534, 348] width 68 height 7
click at [537, 396] on textarea "1. Brand & Language Restrictions - Cannot mention or allude to: - Heritage, ori…" at bounding box center [874, 402] width 739 height 53
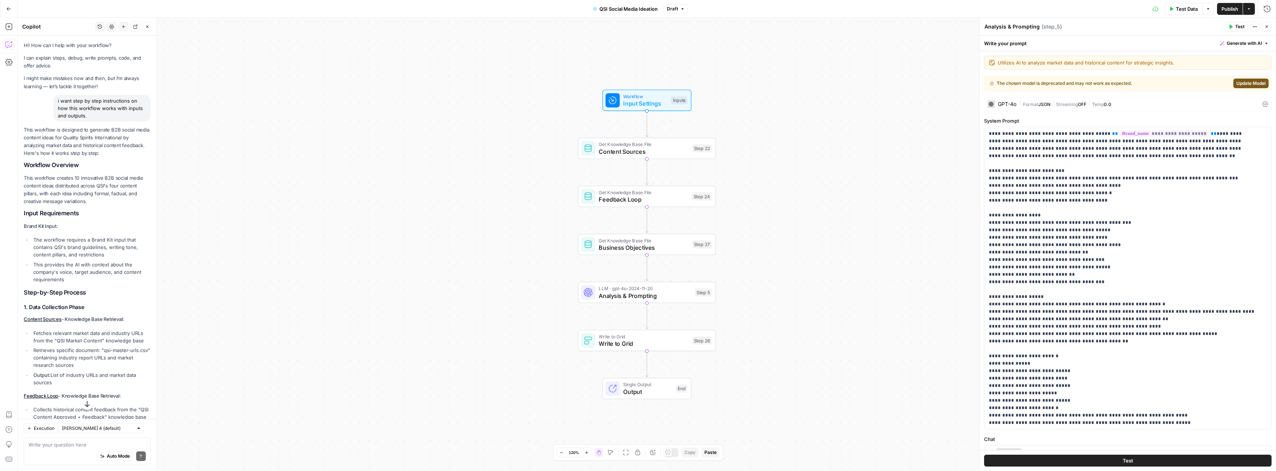
scroll to position [1185, 0]
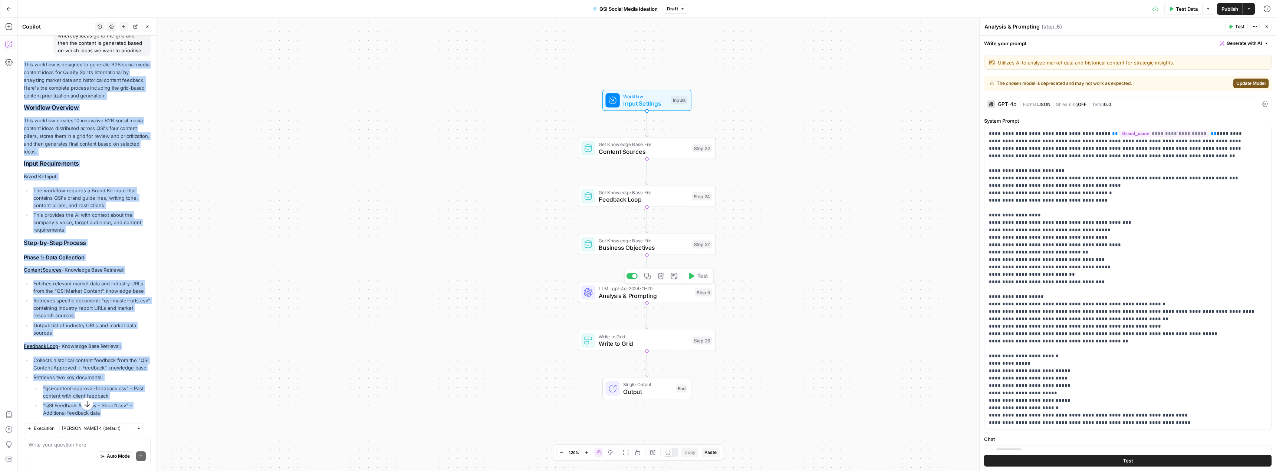
click at [635, 294] on span "Analysis & Prompting" at bounding box center [645, 296] width 93 height 9
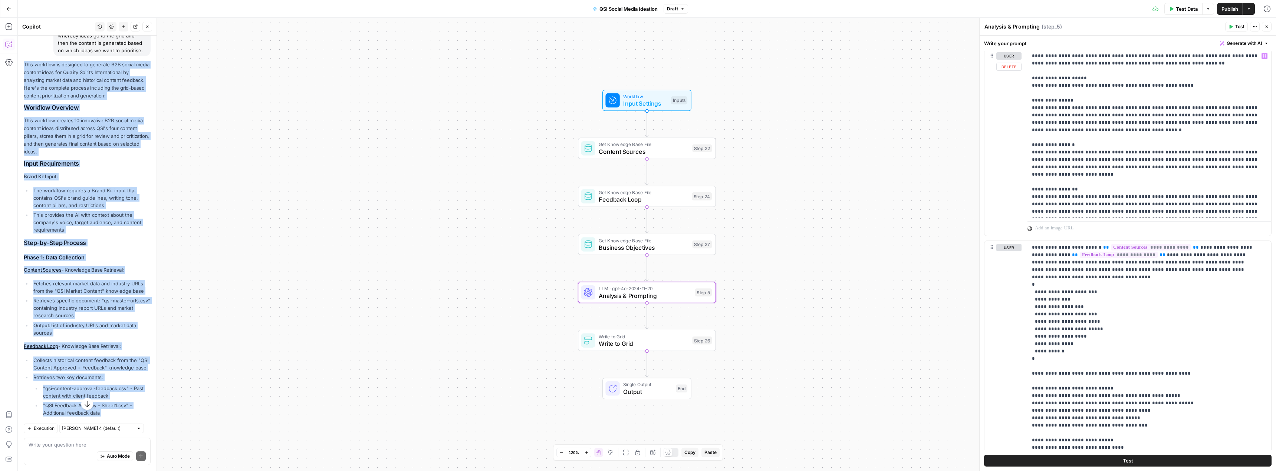
scroll to position [396, 0]
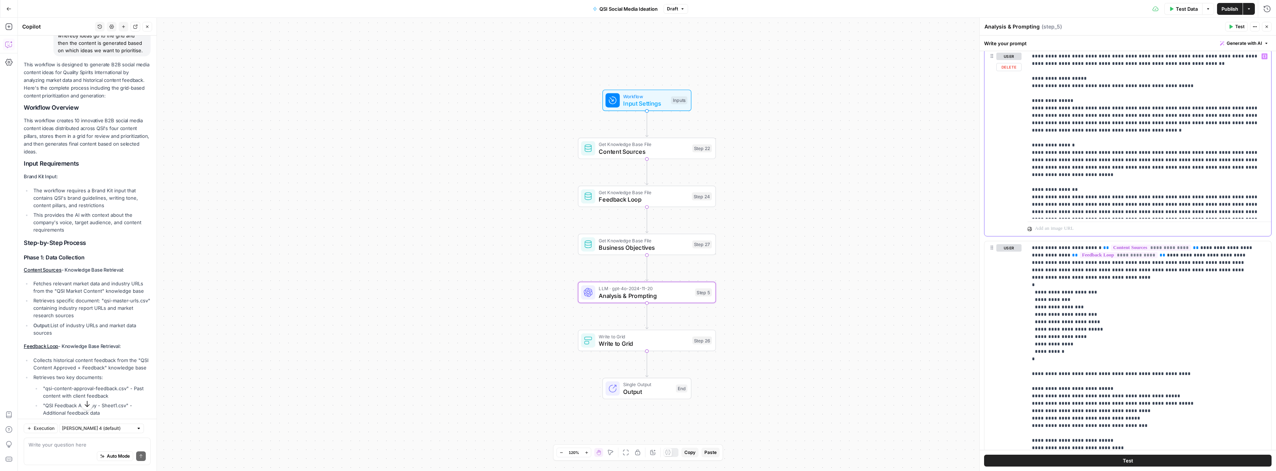
click at [1123, 171] on p "**********" at bounding box center [1146, 134] width 229 height 163
click at [1098, 330] on p "**********" at bounding box center [1144, 426] width 224 height 364
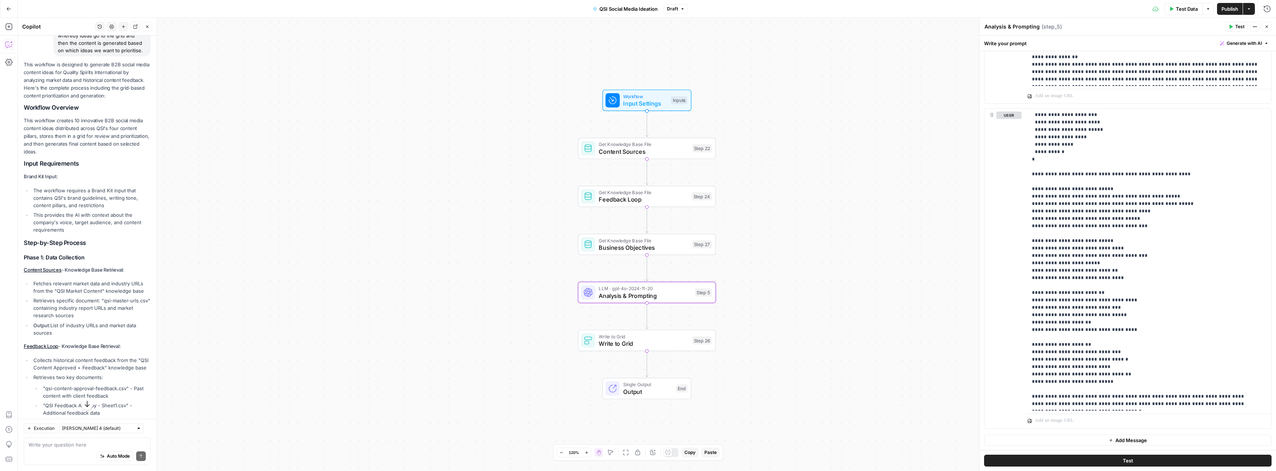
scroll to position [529, 0]
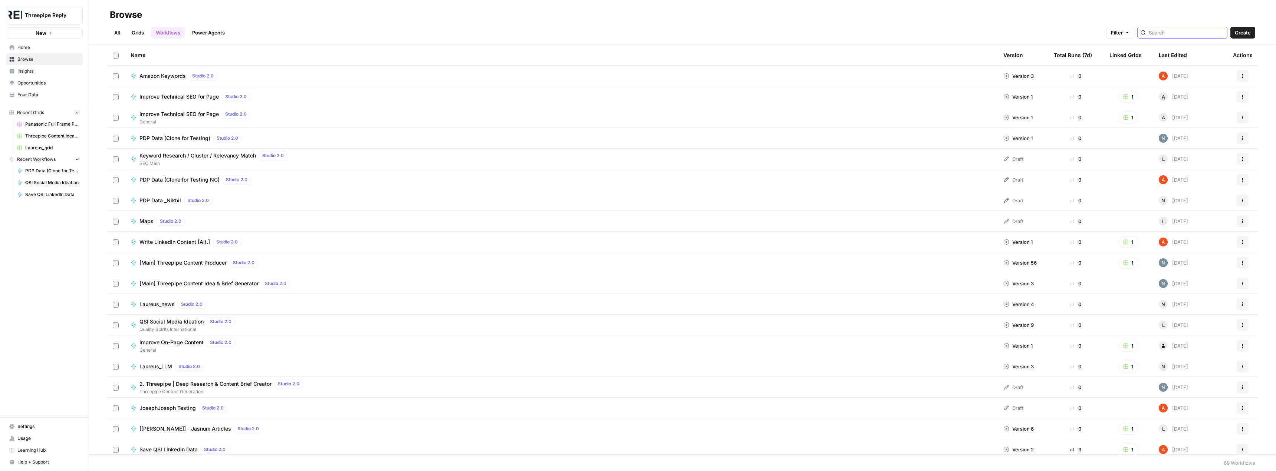
click at [1176, 36] on input "search" at bounding box center [1186, 32] width 75 height 7
type input "qsi"
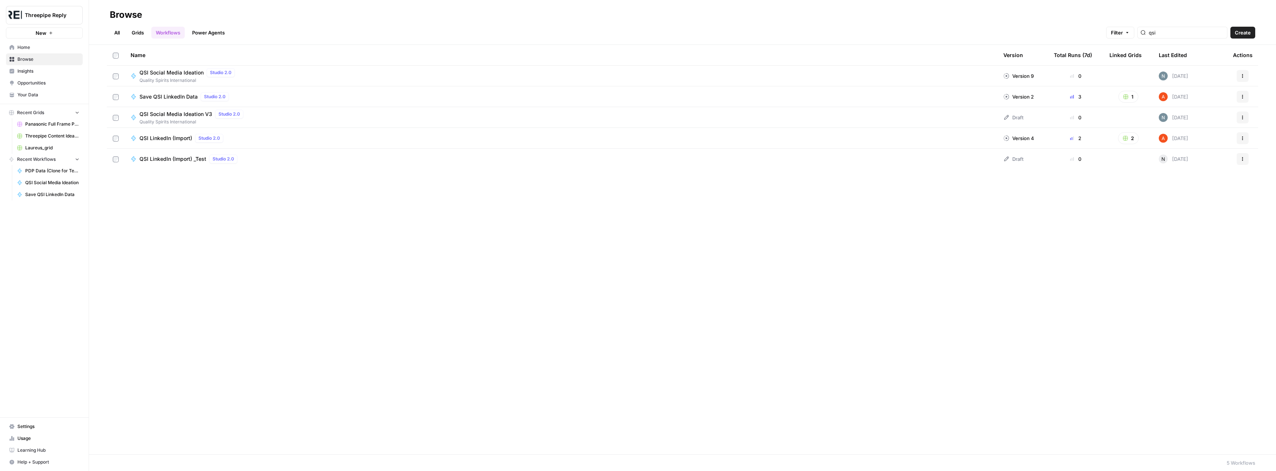
click at [185, 96] on span "Save QSI LinkedIn Data" at bounding box center [168, 96] width 58 height 7
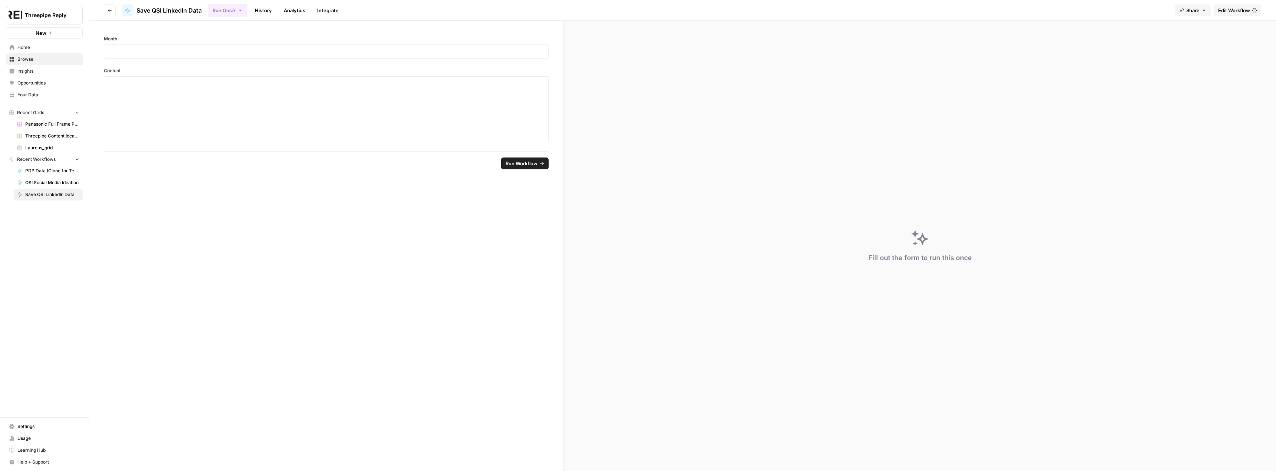
click at [1238, 11] on span "Edit Workflow" at bounding box center [1234, 10] width 32 height 7
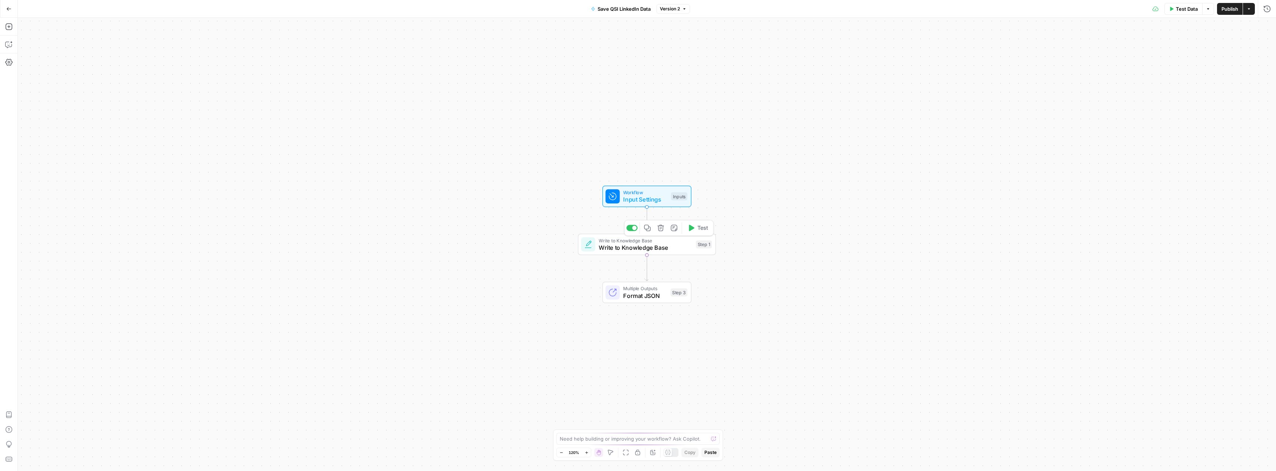
click at [629, 251] on span "Write to Knowledge Base" at bounding box center [645, 247] width 93 height 9
type input "QSI Cache"
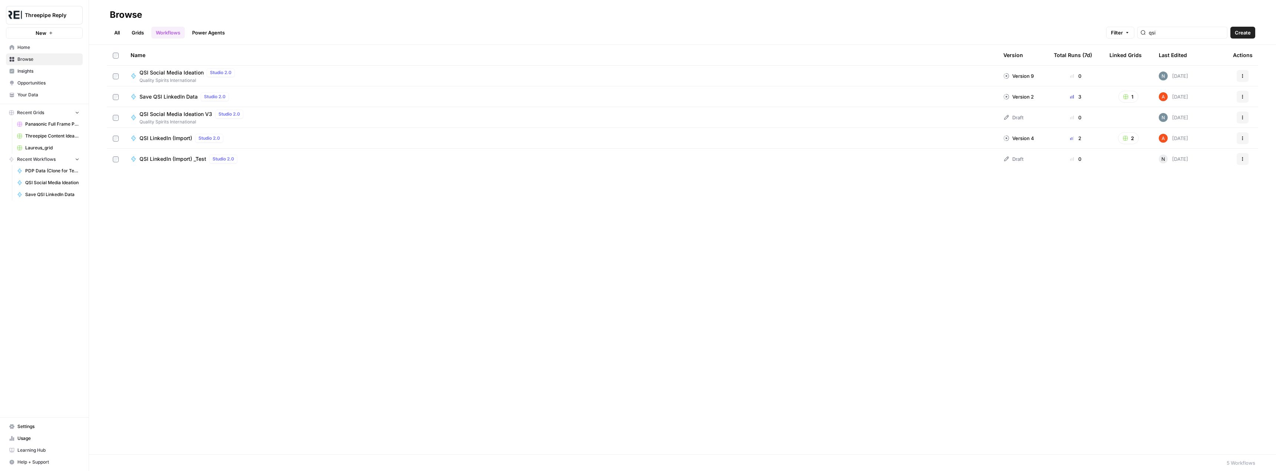
click at [169, 116] on span "QSI Social Media Ideation V3" at bounding box center [175, 114] width 73 height 7
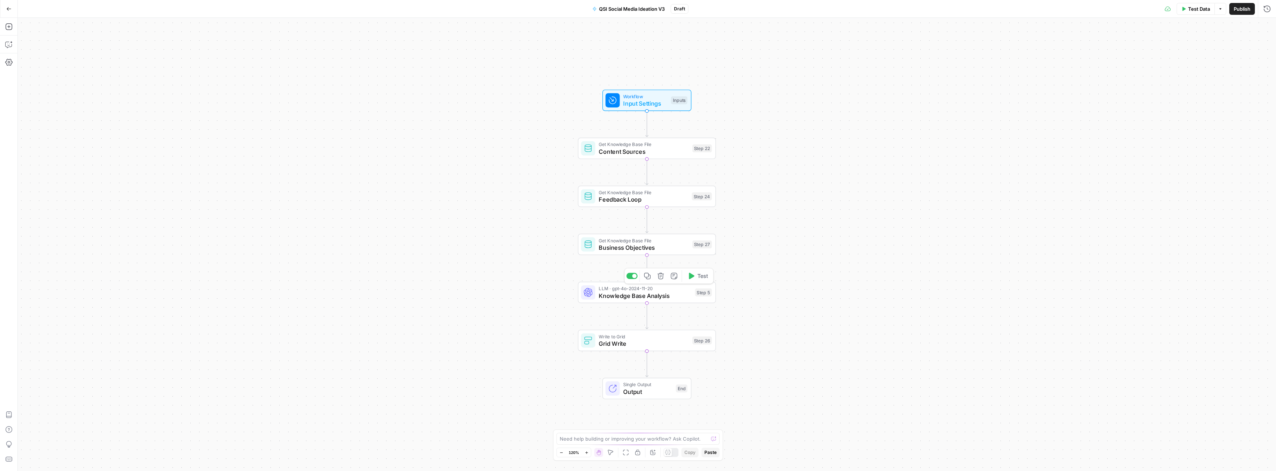
click at [650, 299] on span "Knowledge Base Analysis" at bounding box center [645, 296] width 93 height 9
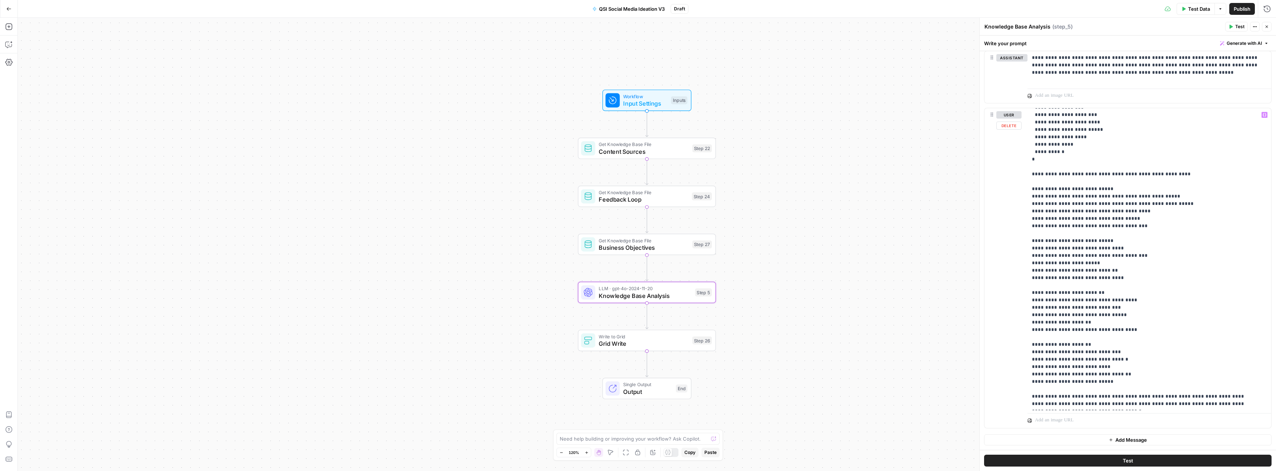
scroll to position [67, 0]
click at [845, 238] on div "Workflow Input Settings Inputs Get Knowledge Base File Content Sources Step 22 …" at bounding box center [647, 245] width 1258 height 454
click at [7, 10] on icon "button" at bounding box center [8, 8] width 5 height 5
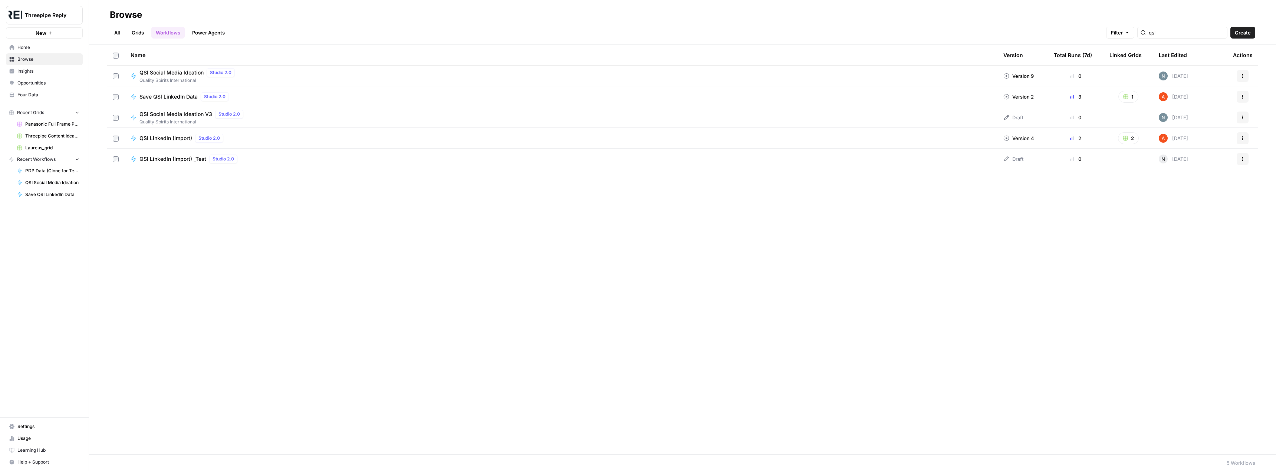
click at [137, 34] on link "Grids" at bounding box center [137, 33] width 21 height 12
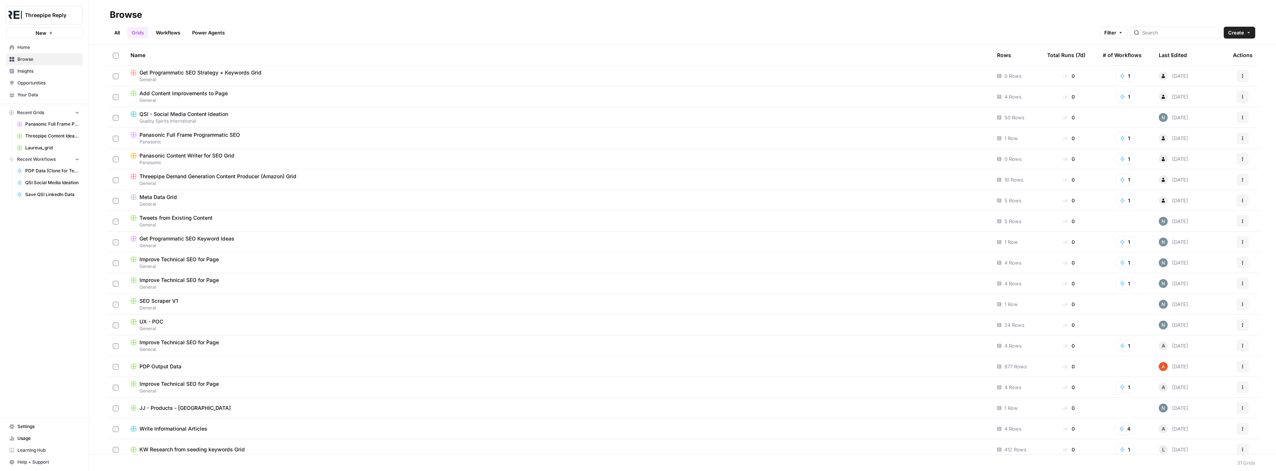
click at [197, 113] on span "QSI - Social Media Content Ideation" at bounding box center [183, 114] width 89 height 7
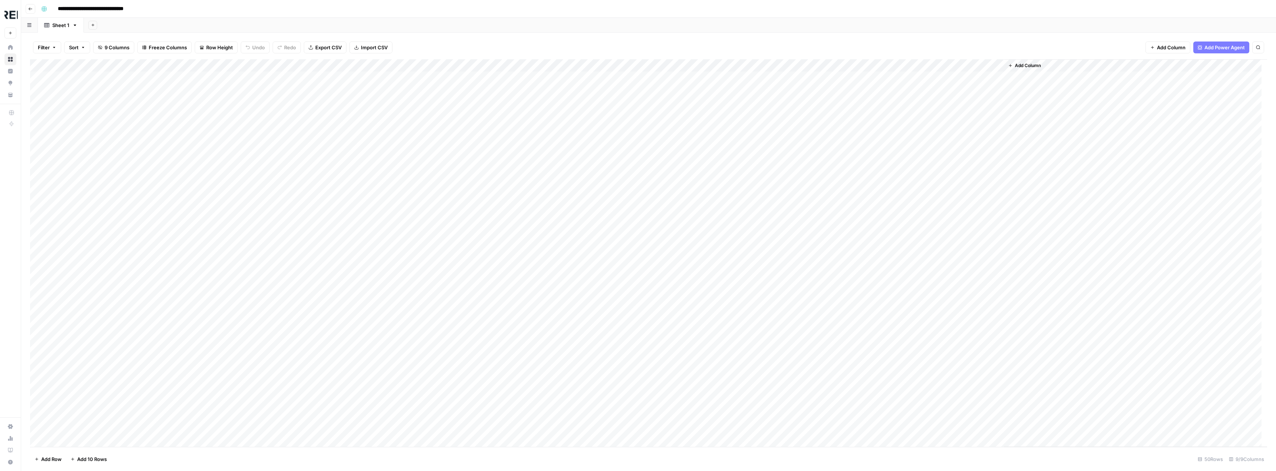
click at [348, 215] on div "Add Column" at bounding box center [648, 253] width 1237 height 388
click at [440, 207] on div "Add Column" at bounding box center [648, 253] width 1237 height 388
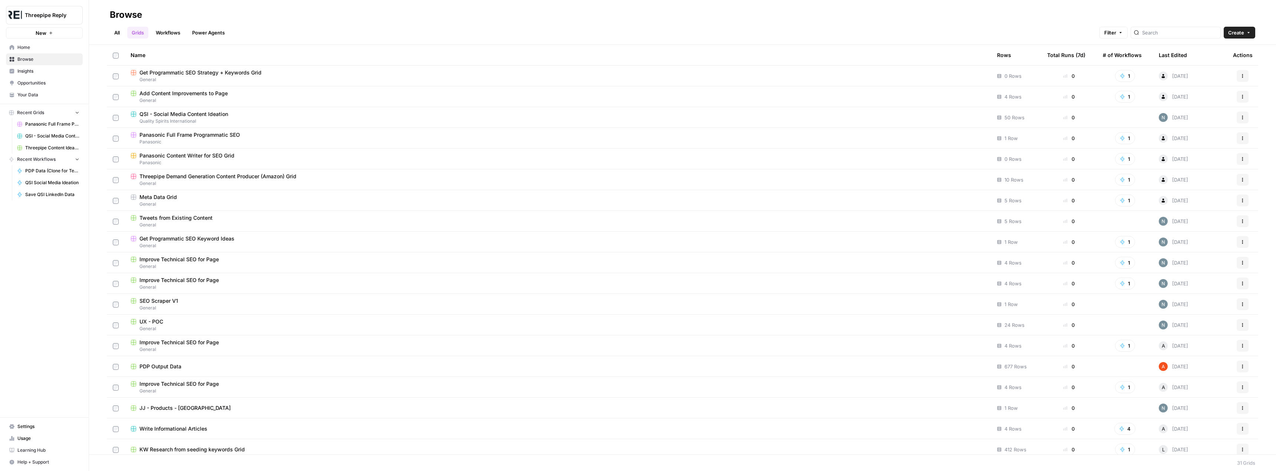
click at [1172, 37] on div at bounding box center [1176, 33] width 90 height 12
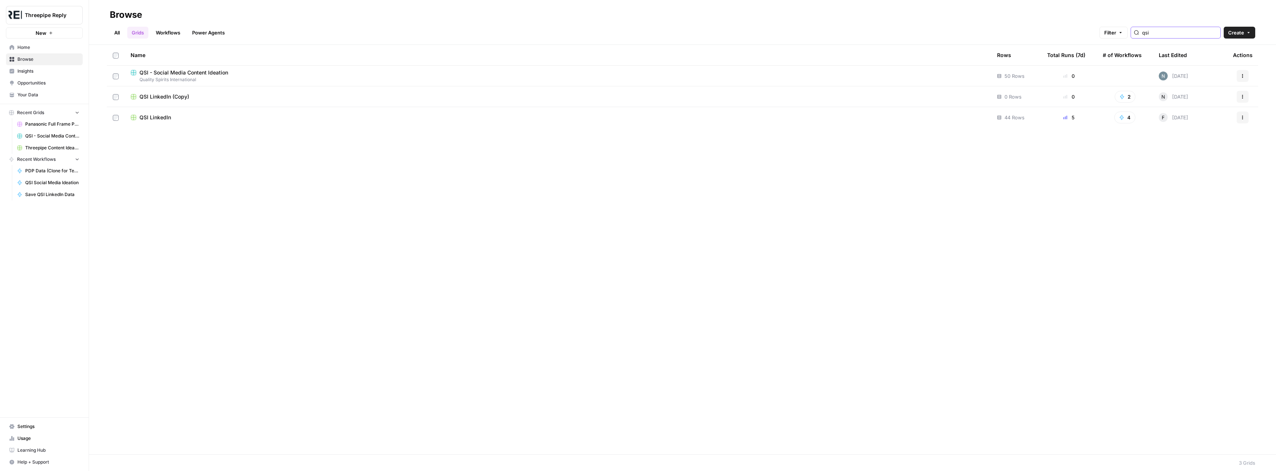
type input "qsi"
click at [167, 119] on span "QSI LinkedIn" at bounding box center [155, 117] width 32 height 7
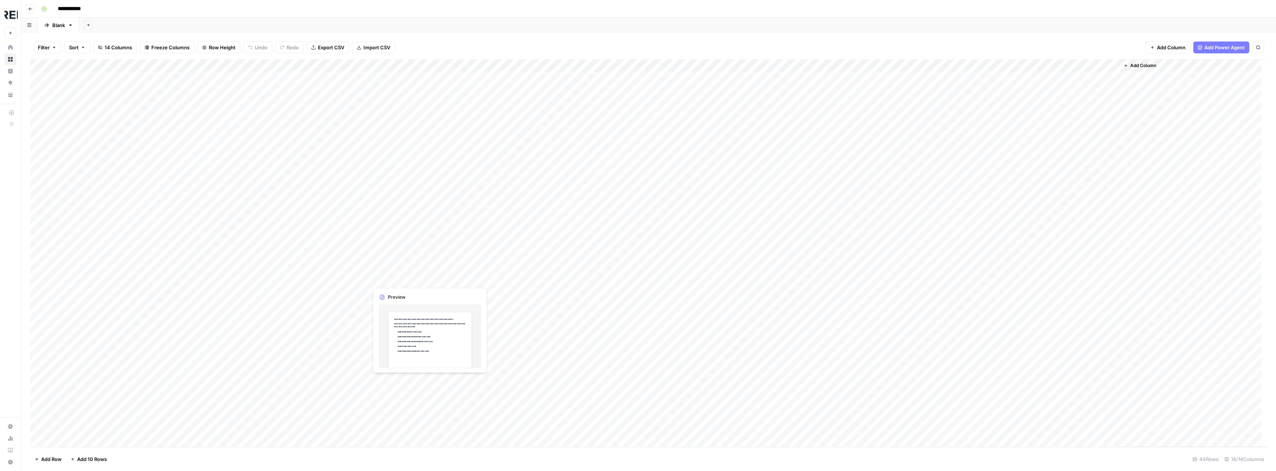
click at [401, 276] on div "Add Column" at bounding box center [648, 253] width 1237 height 388
click at [401, 276] on div at bounding box center [402, 280] width 68 height 14
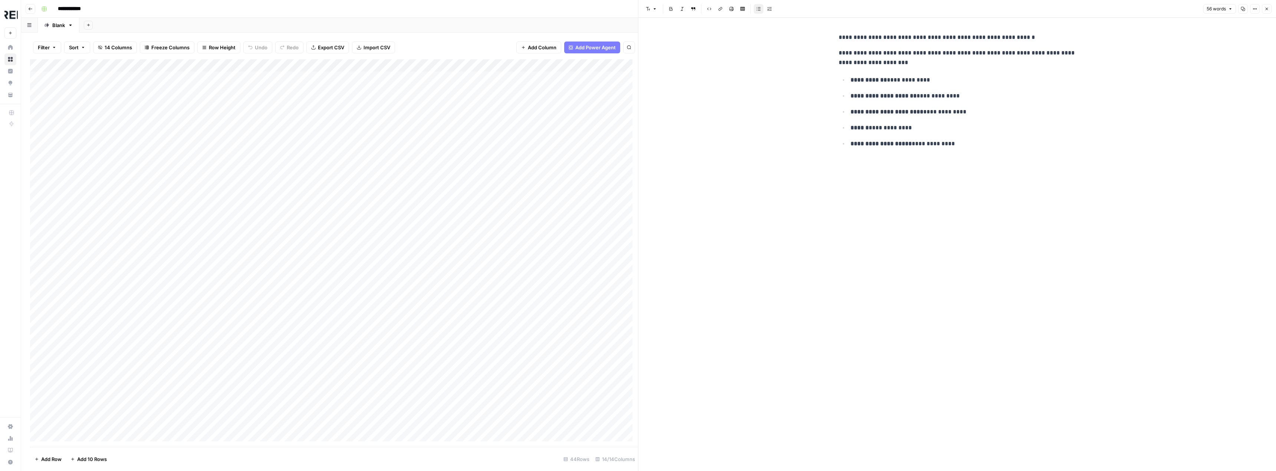
click at [1270, 8] on button "Close" at bounding box center [1267, 9] width 10 height 10
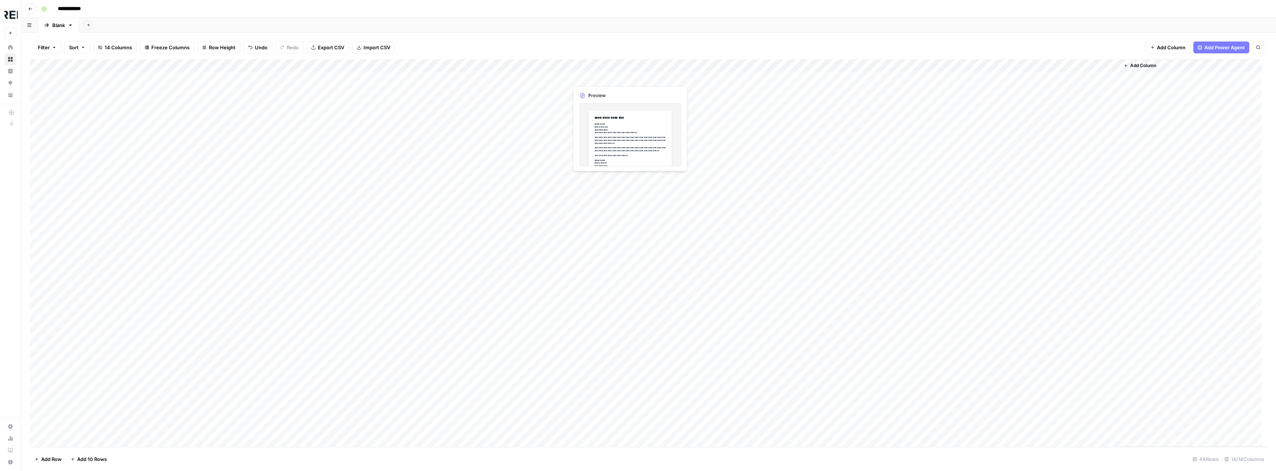
click at [598, 75] on div "Add Column" at bounding box center [648, 253] width 1237 height 388
click at [598, 75] on div at bounding box center [602, 78] width 68 height 14
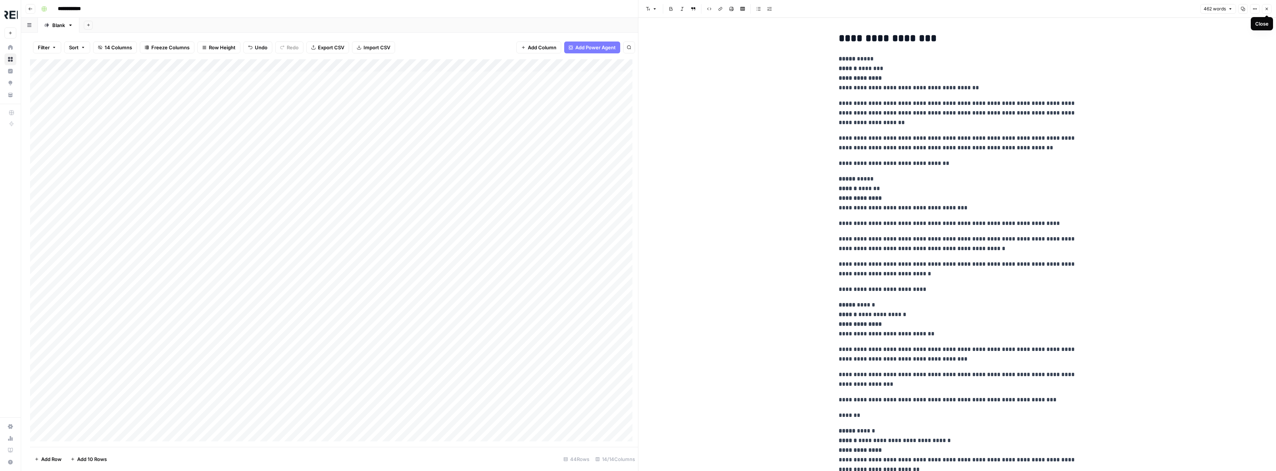
click at [1268, 11] on icon "button" at bounding box center [1266, 9] width 4 height 4
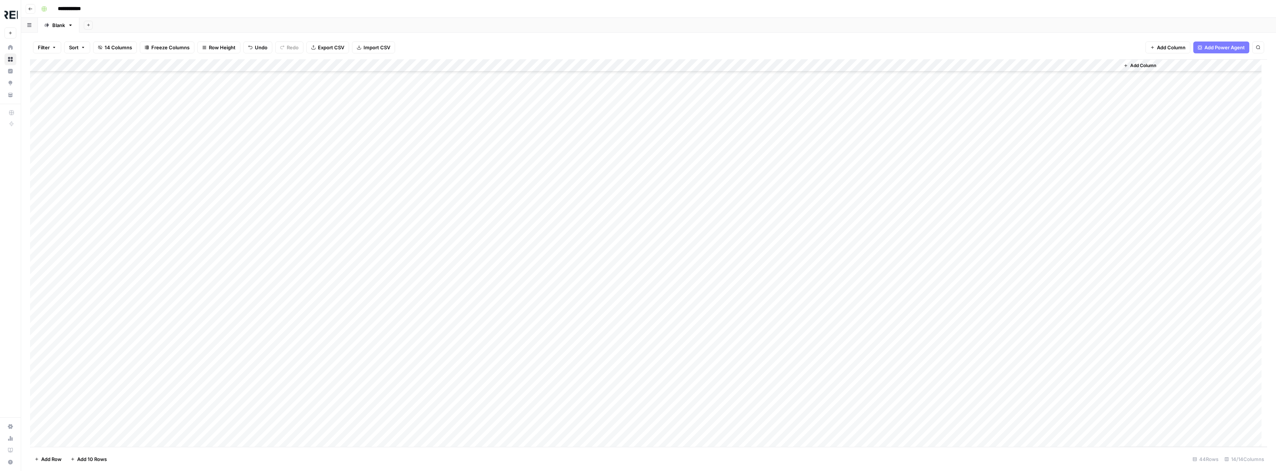
scroll to position [191, 0]
click at [598, 403] on div "Add Column" at bounding box center [648, 253] width 1237 height 388
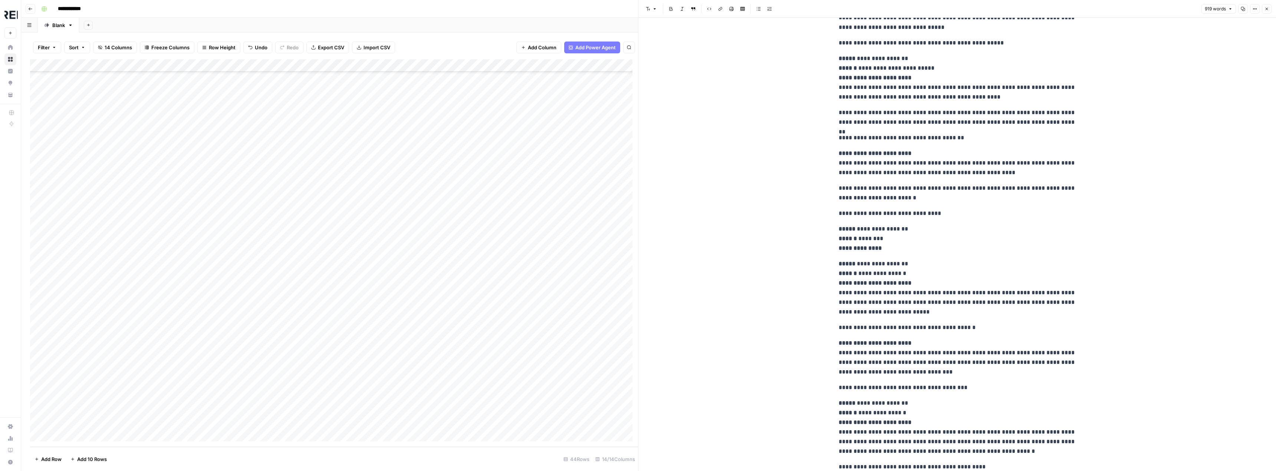
scroll to position [1059, 0]
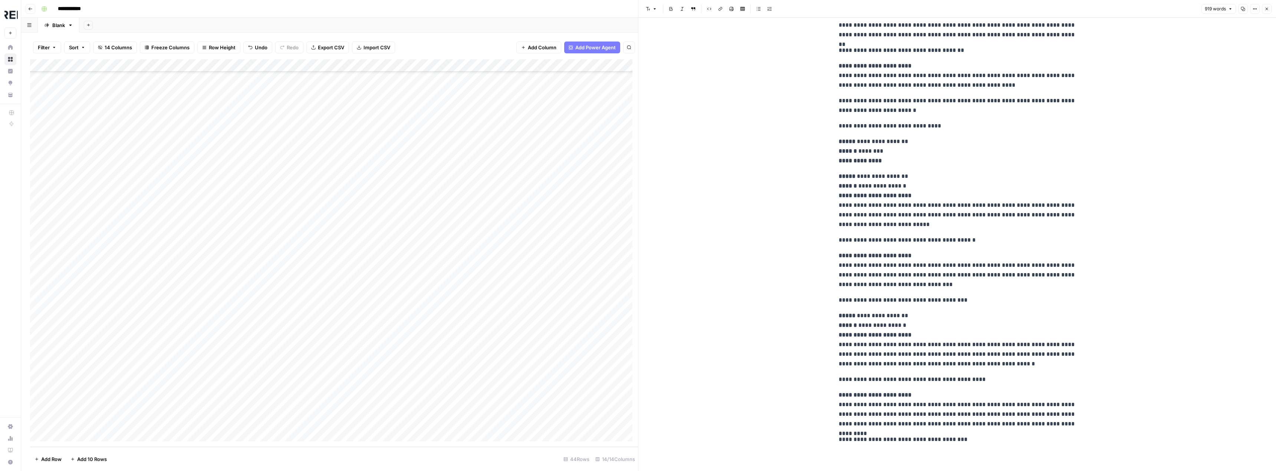
click at [1265, 4] on button "Close" at bounding box center [1267, 9] width 10 height 10
